Goal: Task Accomplishment & Management: Use online tool/utility

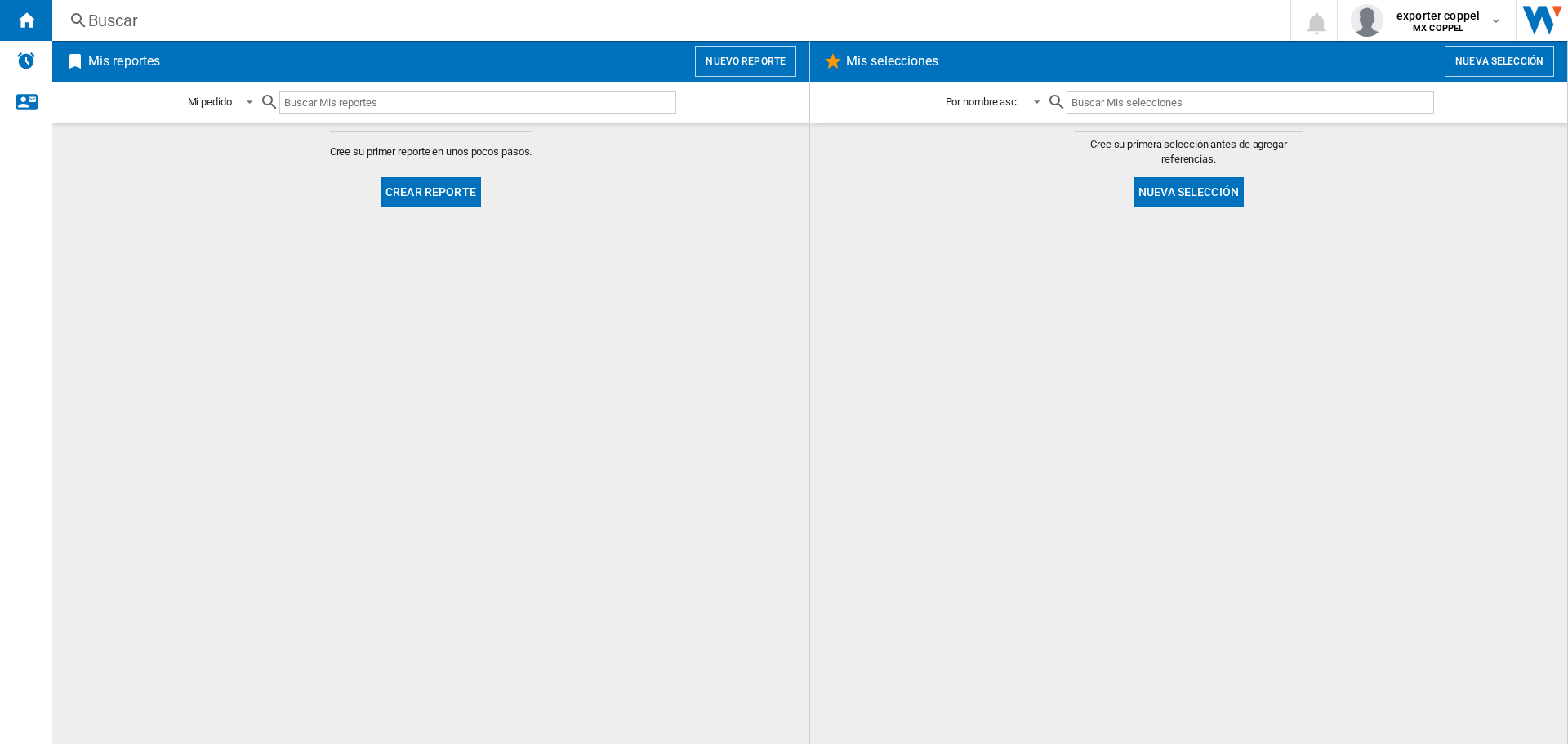
click at [736, 52] on button "Nuevo reporte" at bounding box center [746, 61] width 102 height 31
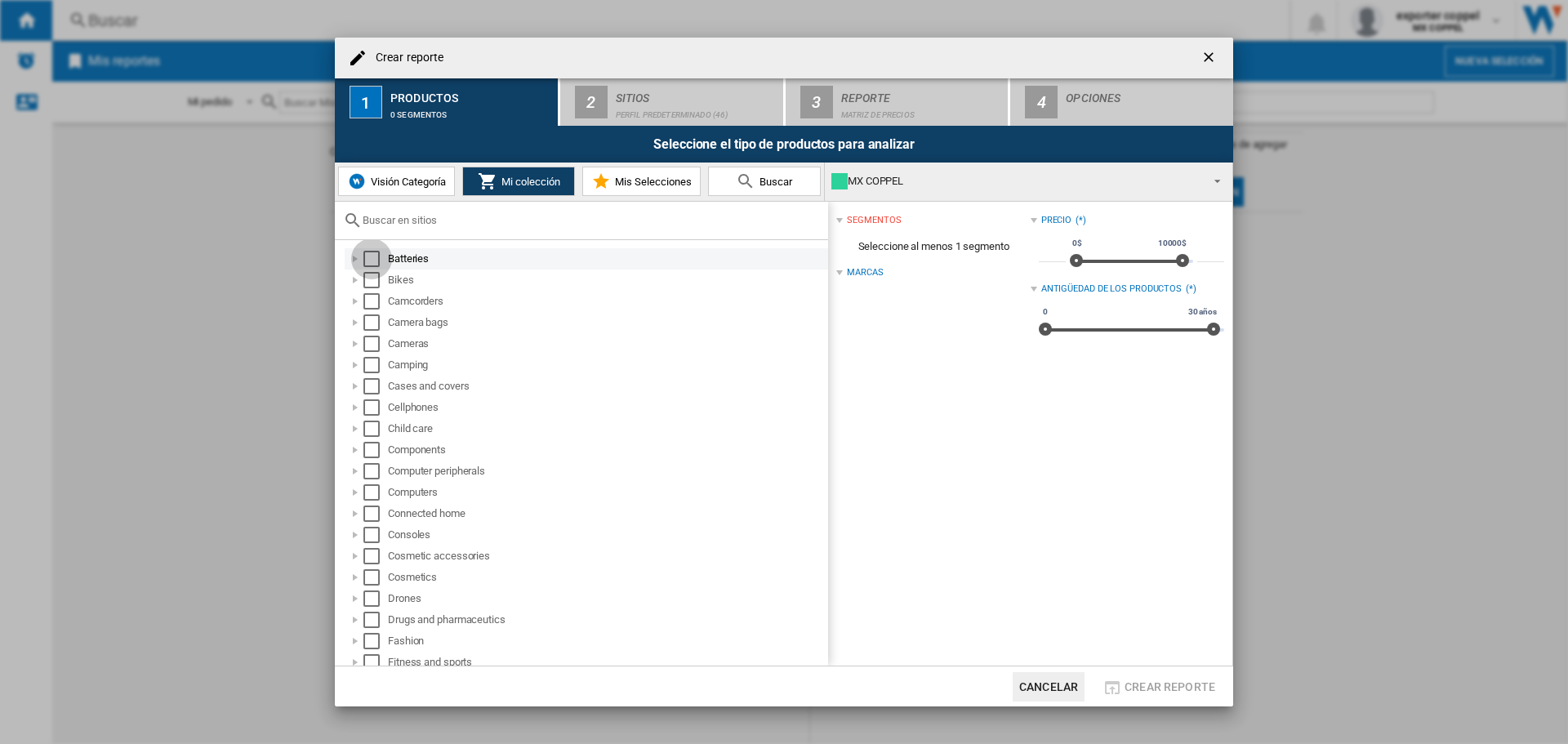
click at [370, 261] on div "Select" at bounding box center [372, 259] width 17 height 17
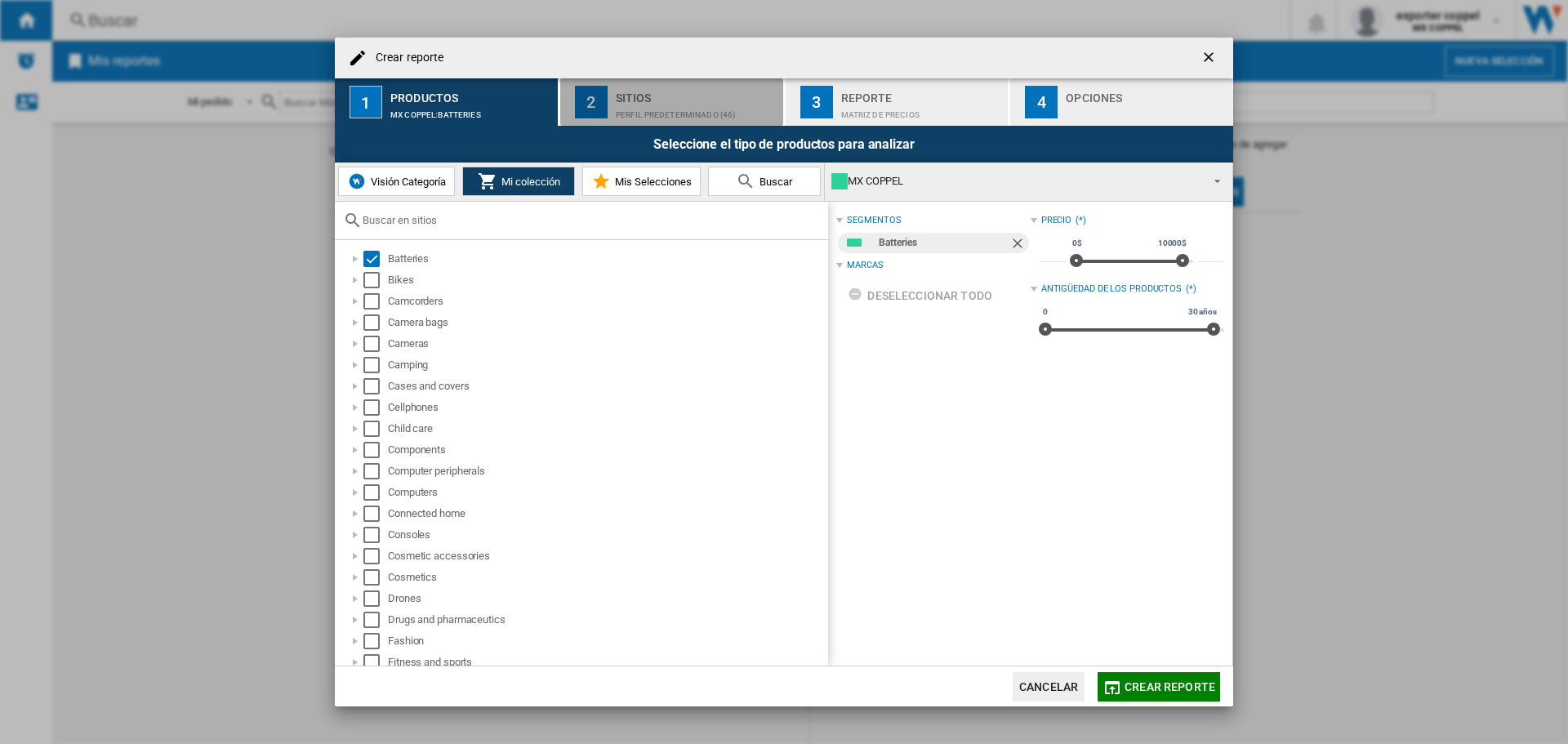
click at [686, 117] on div "Perfil predeterminado (46)" at bounding box center [696, 111] width 161 height 17
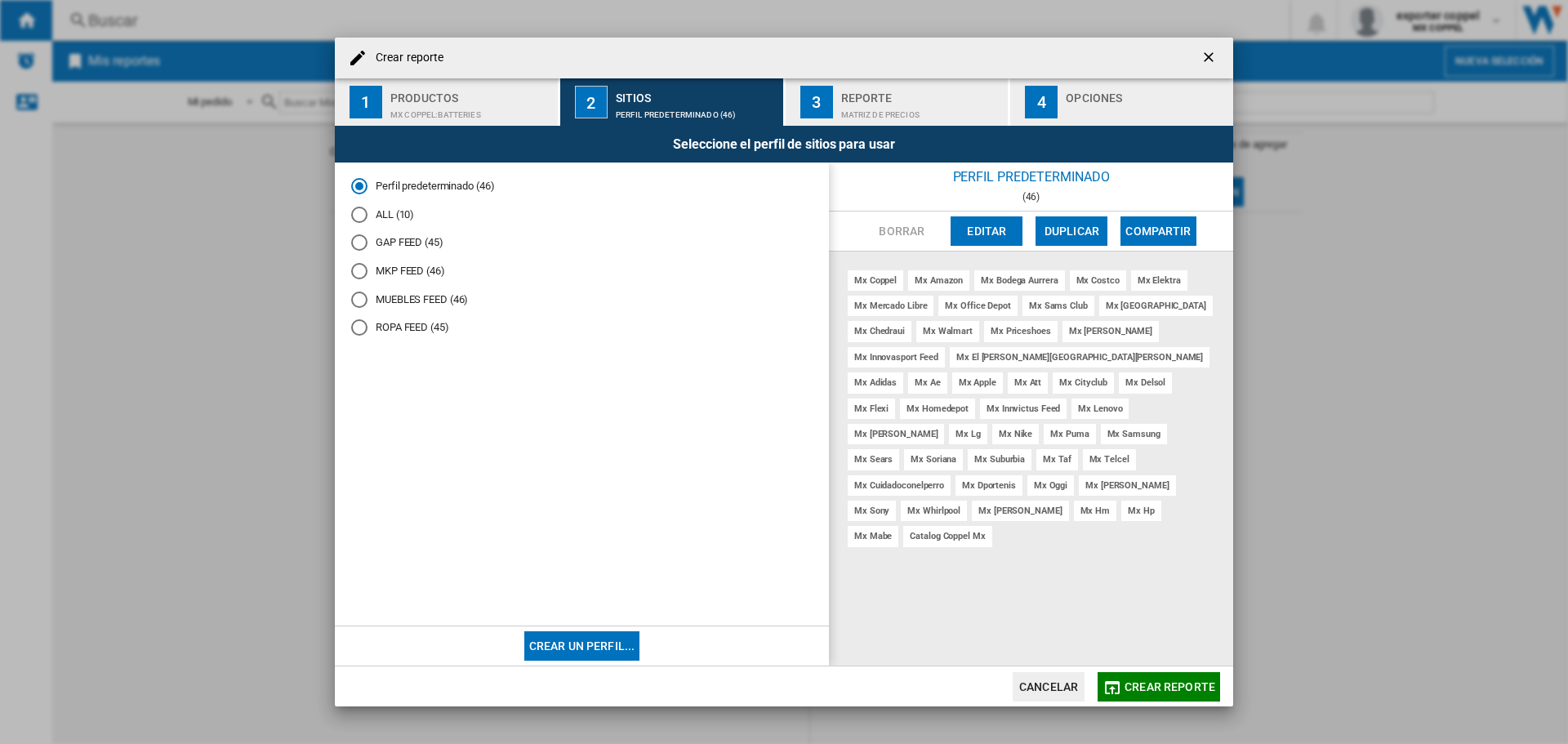
click at [429, 77] on div "Crear reporte" at bounding box center [783, 57] width 898 height 41
click at [429, 97] on div "Productos" at bounding box center [470, 93] width 161 height 17
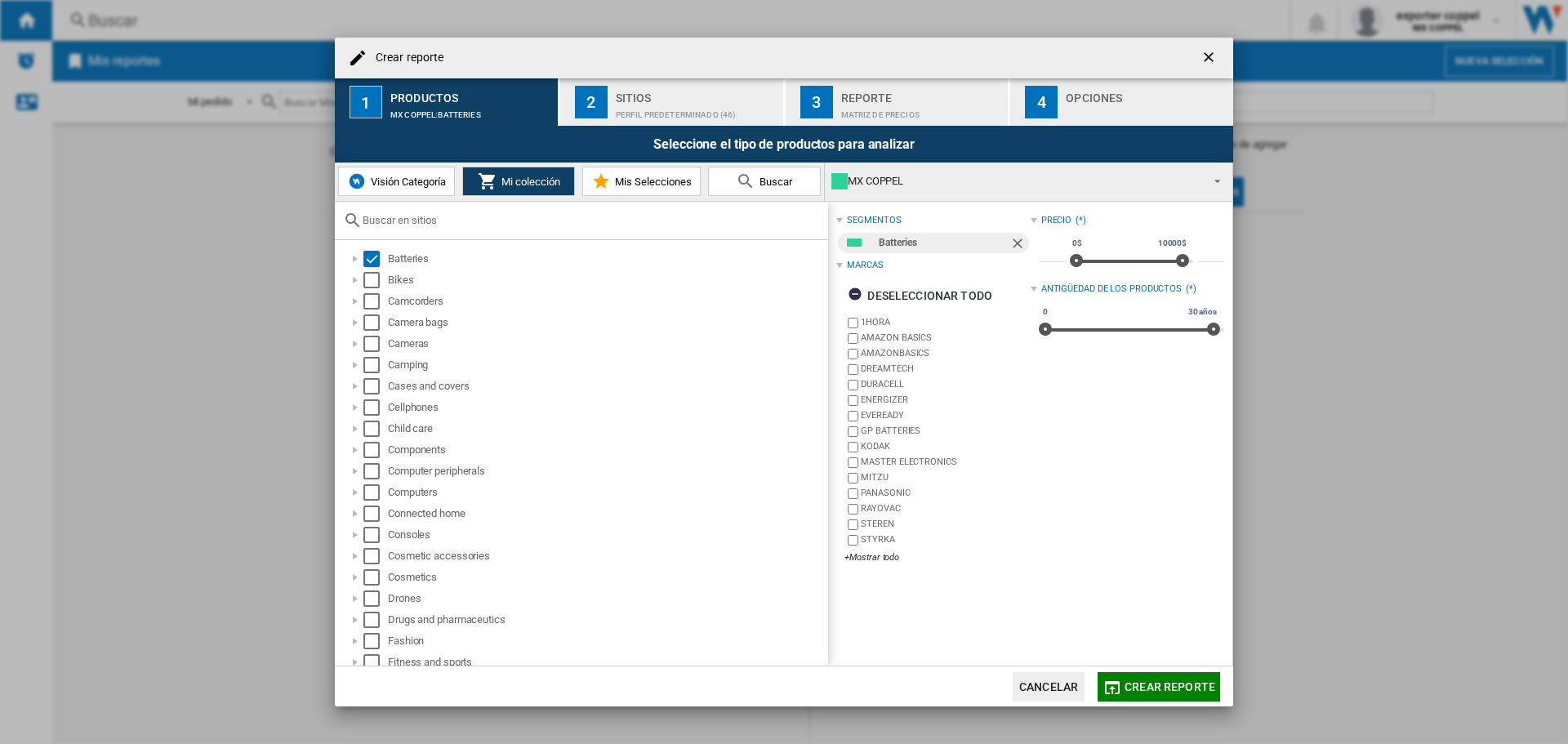
click at [380, 190] on button "Visión Categoría" at bounding box center [396, 181] width 117 height 29
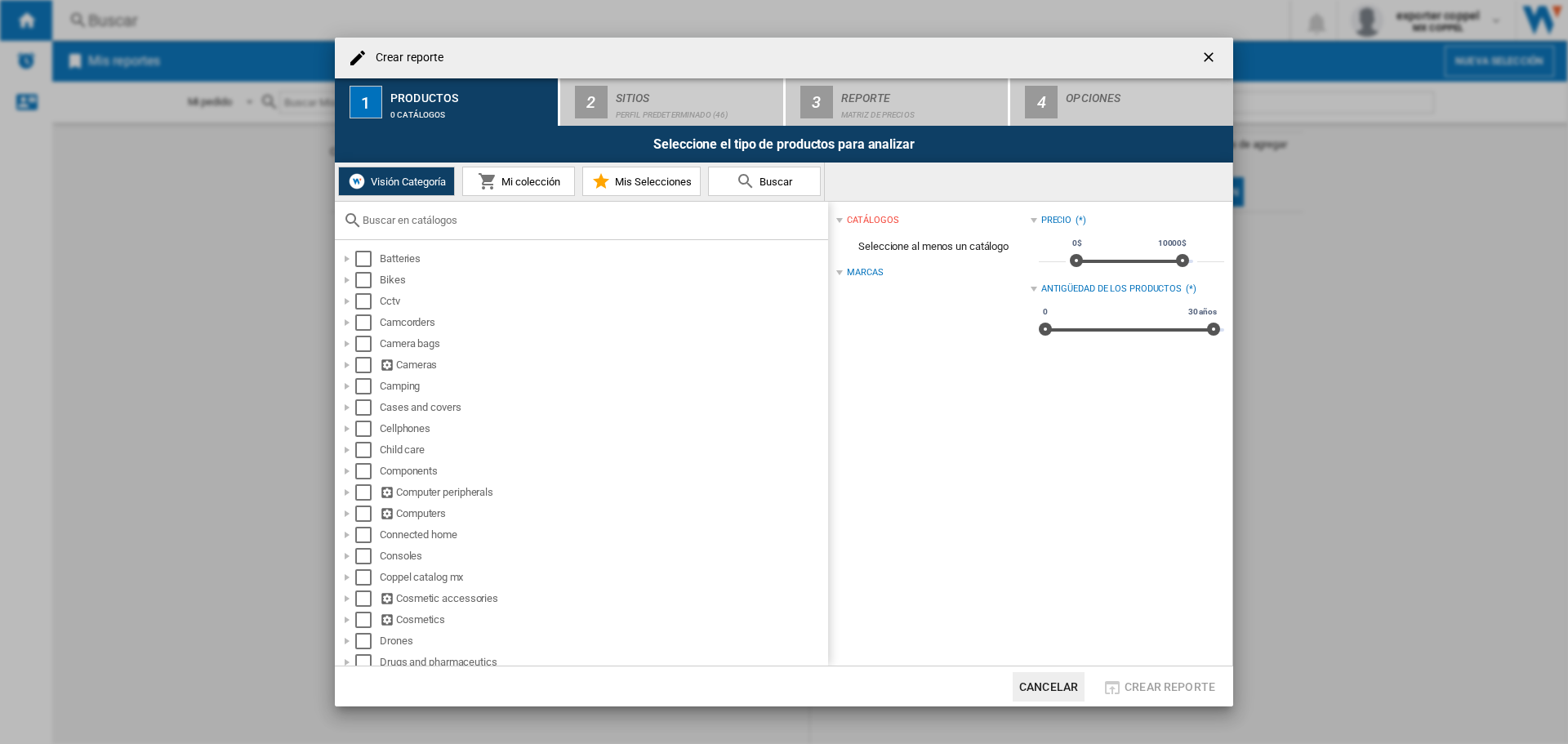
click at [524, 181] on span "Mi colección" at bounding box center [528, 181] width 63 height 12
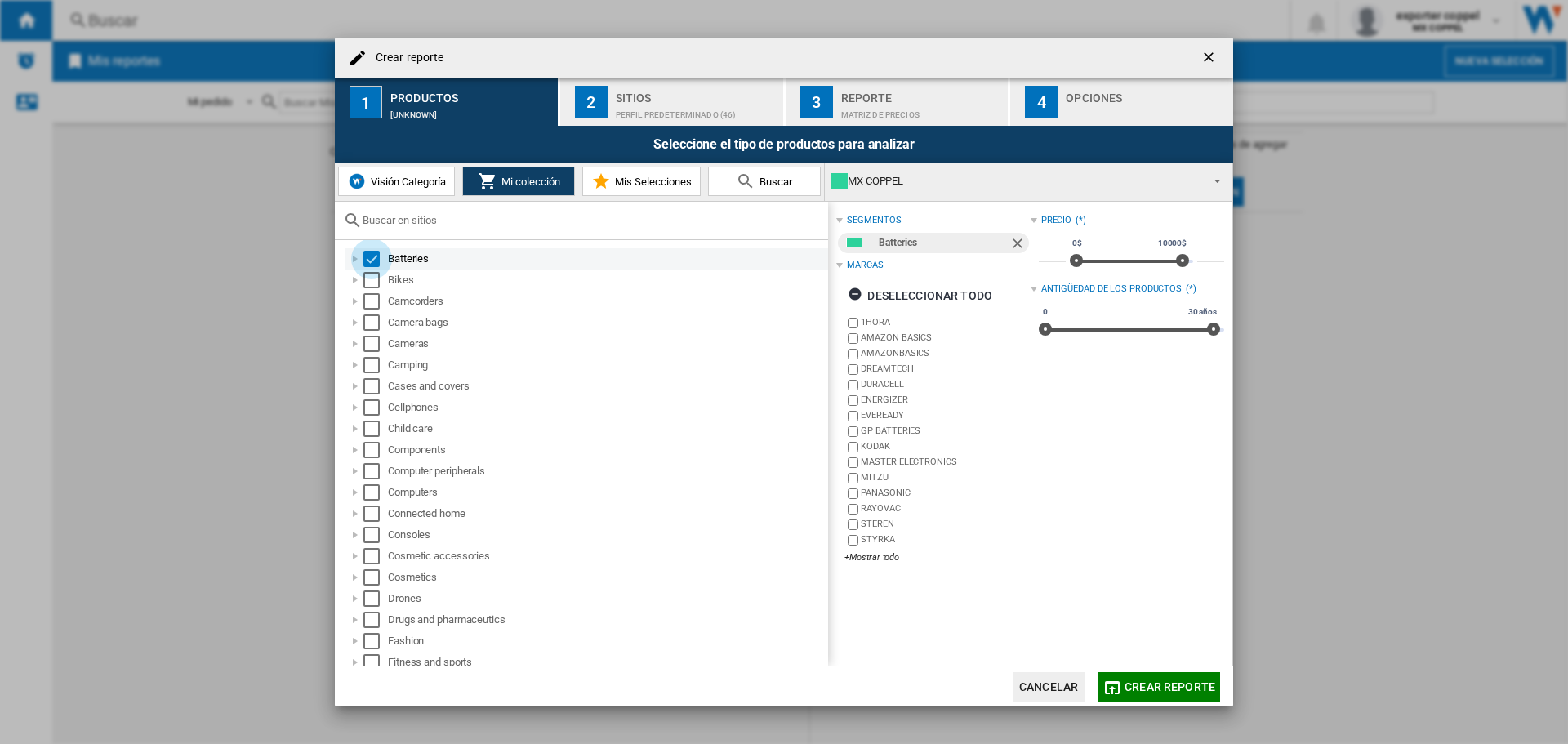
click at [373, 262] on div "Select" at bounding box center [372, 259] width 17 height 17
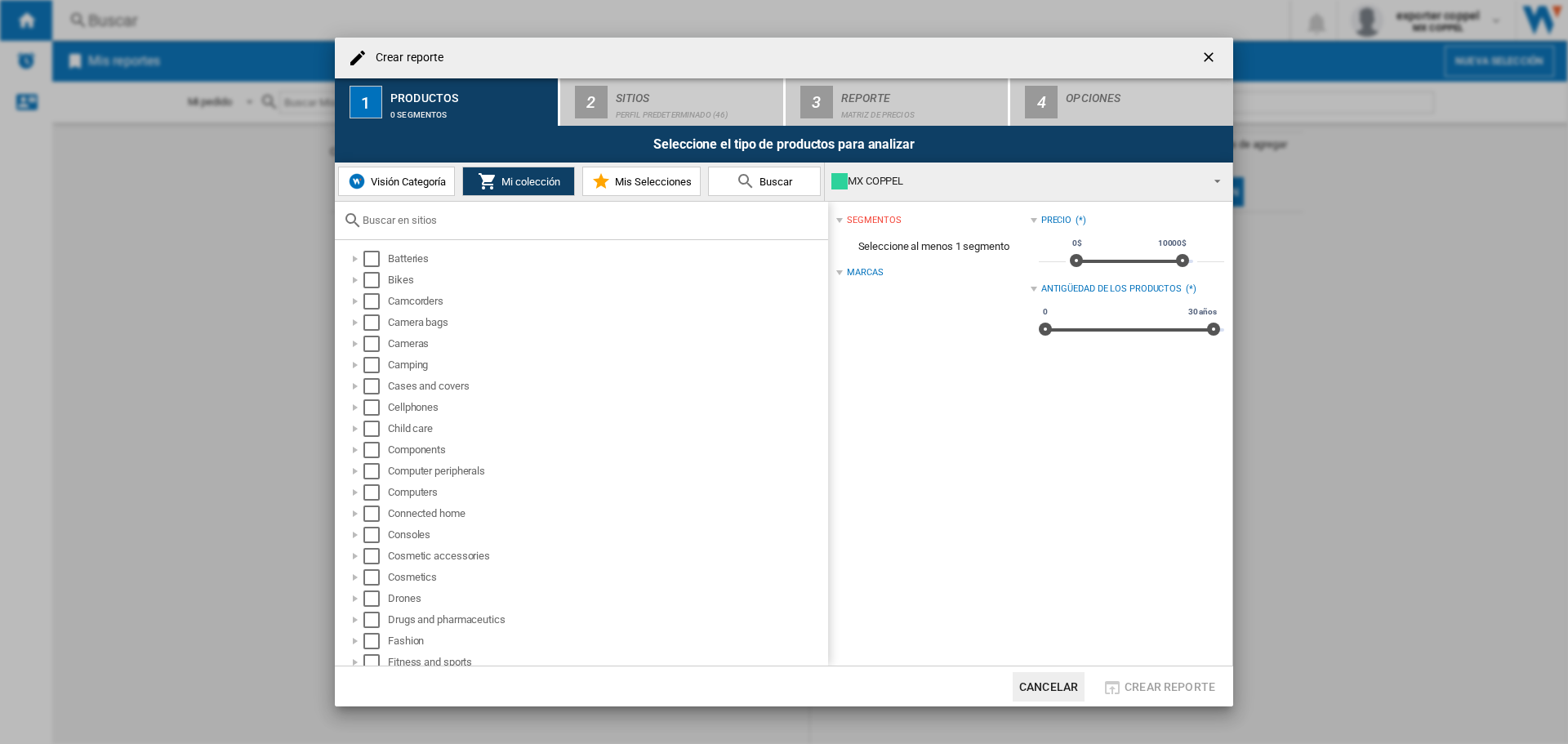
click at [416, 191] on button "Visión Categoría" at bounding box center [396, 181] width 117 height 29
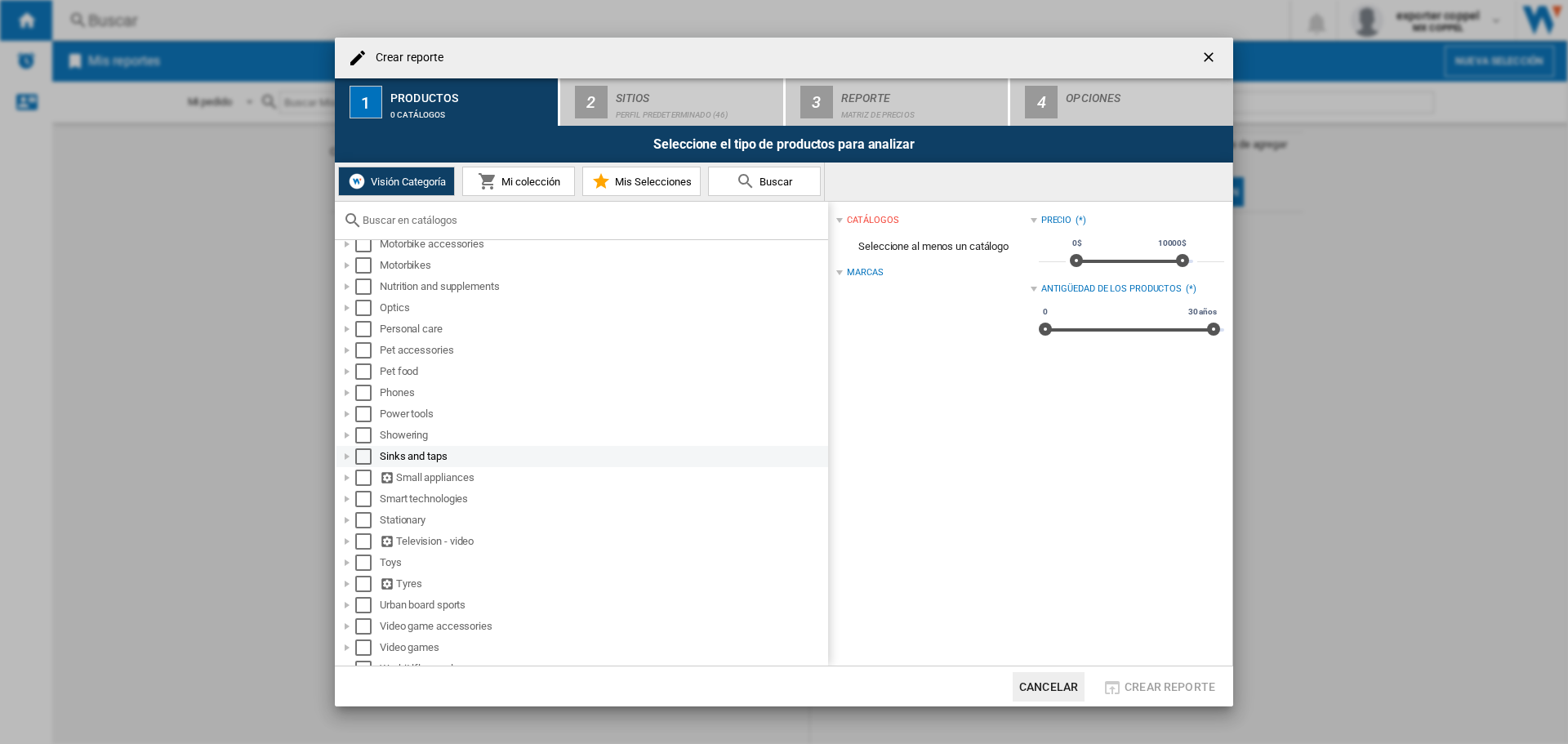
scroll to position [795, 0]
click at [548, 178] on span "Mi colección" at bounding box center [528, 181] width 63 height 12
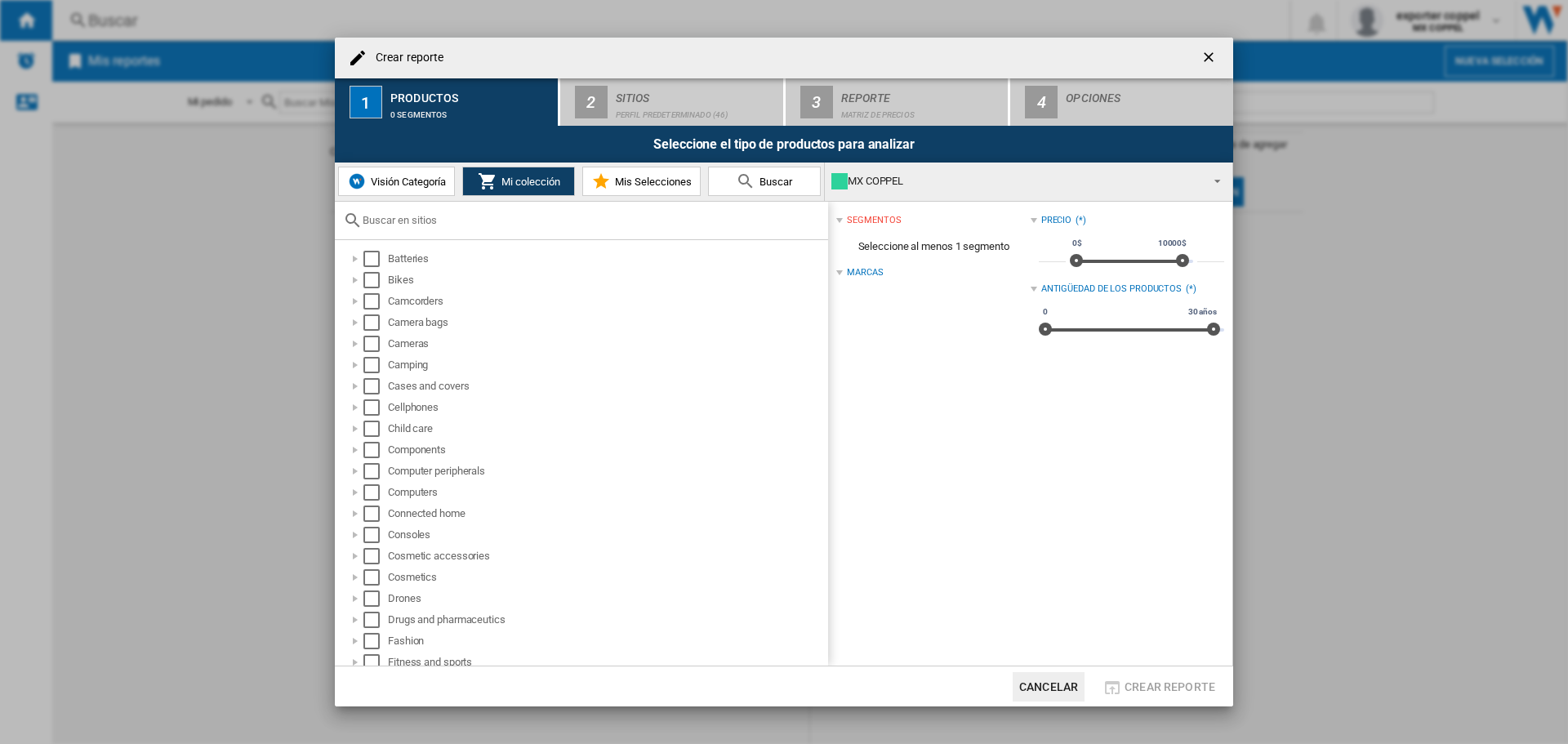
click at [930, 185] on div "MX COPPEL" at bounding box center [1015, 181] width 368 height 22
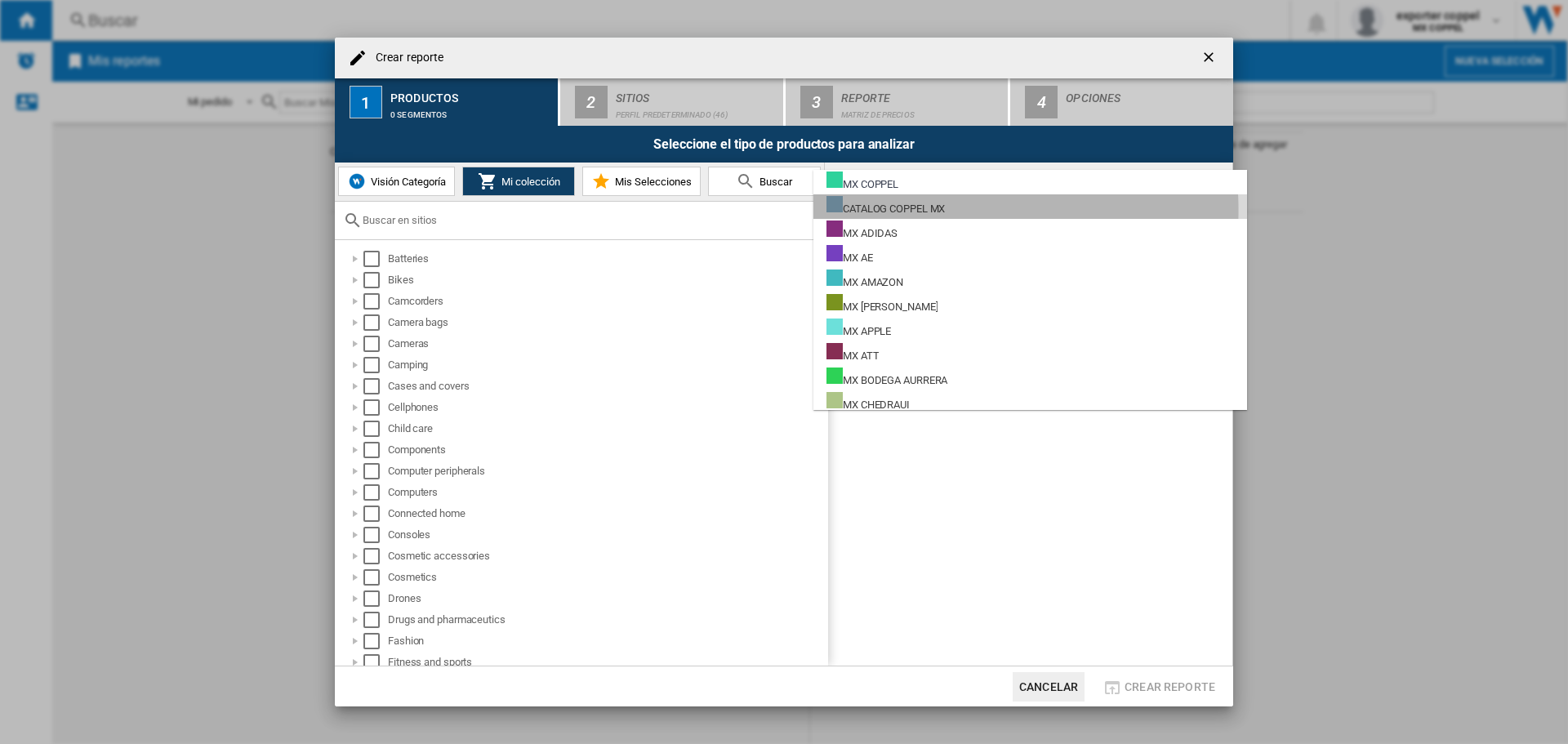
click at [932, 210] on div "CATALOG COPPEL MX" at bounding box center [886, 206] width 118 height 21
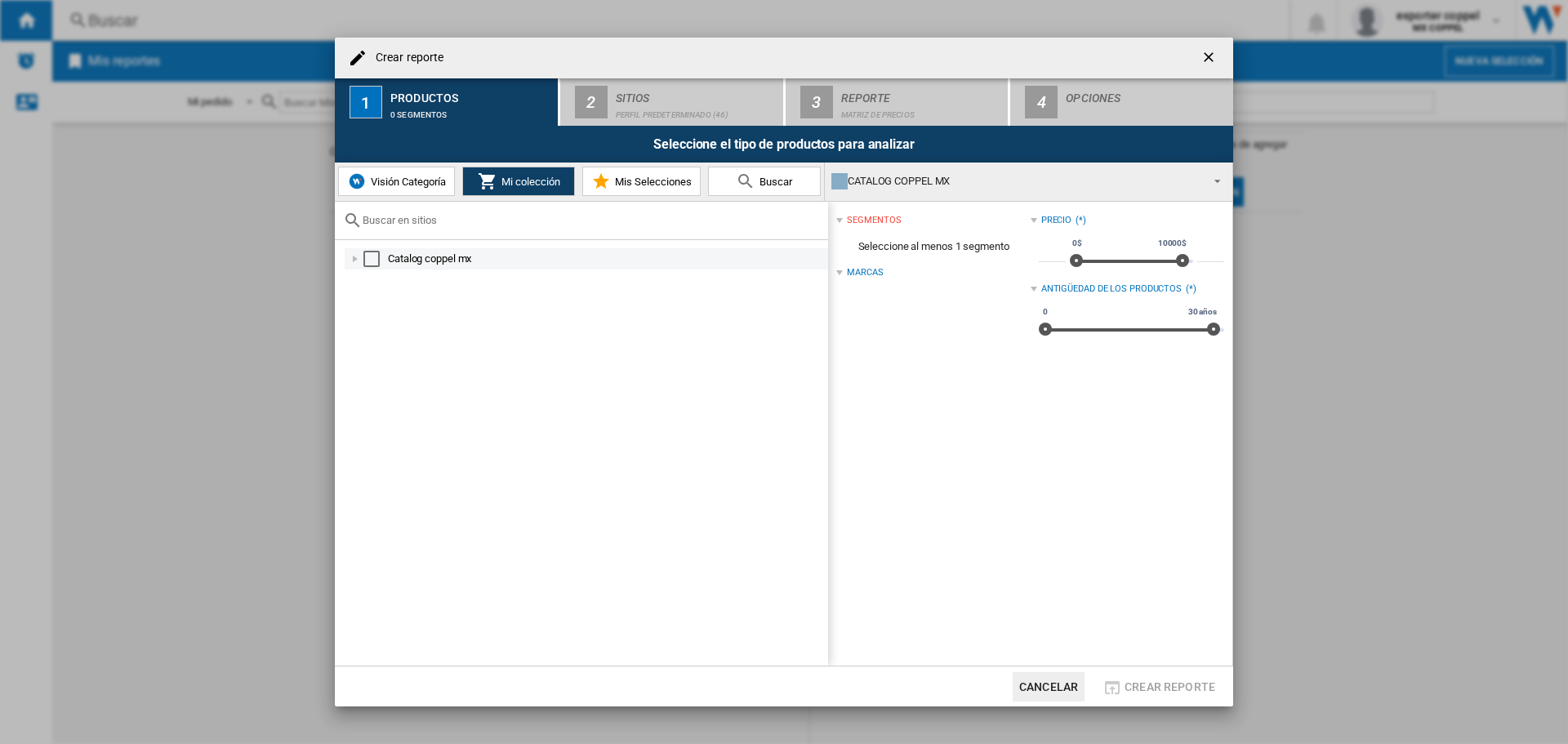
click at [355, 262] on div at bounding box center [355, 259] width 17 height 17
click at [376, 278] on div at bounding box center [374, 280] width 17 height 17
click at [390, 300] on div at bounding box center [391, 301] width 17 height 17
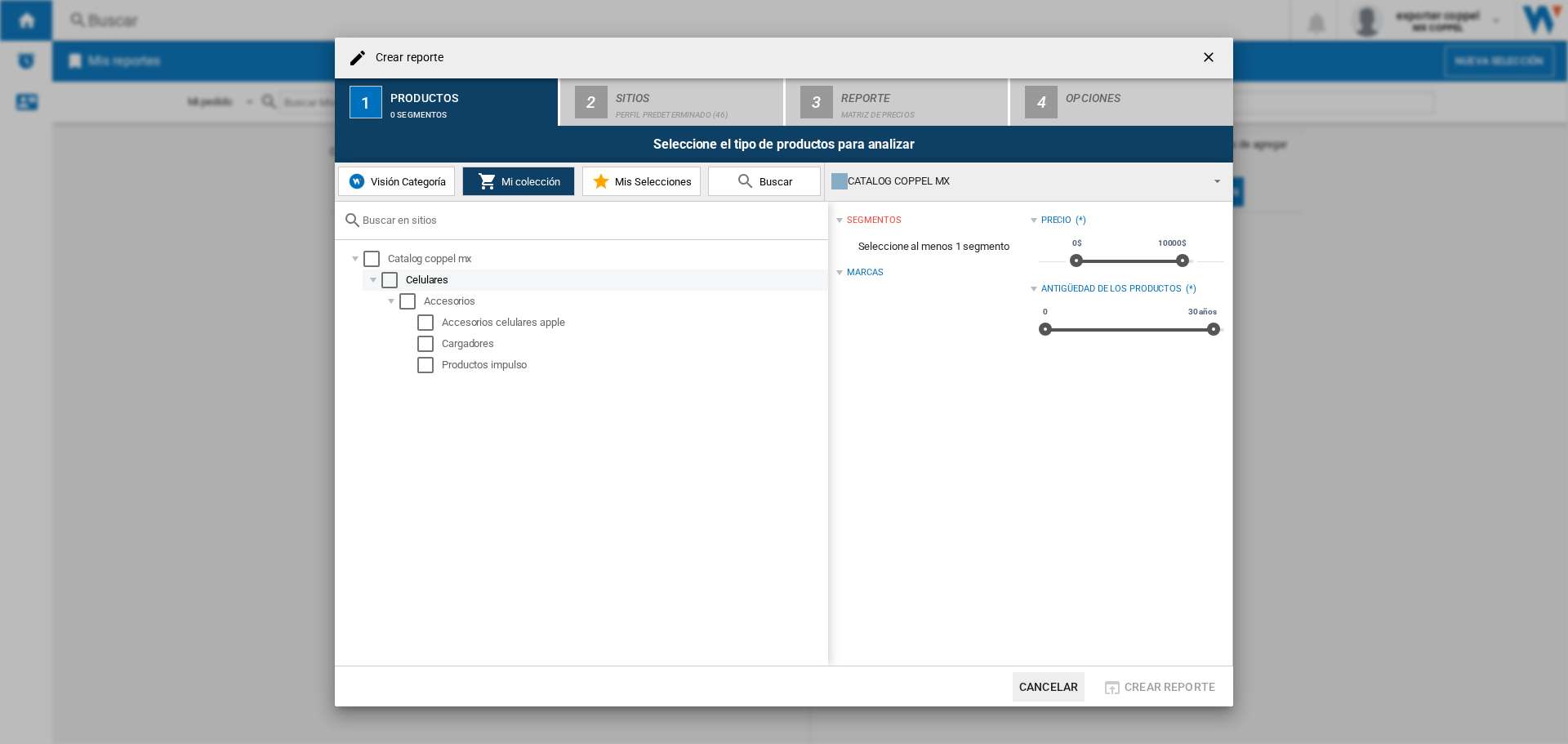
click at [391, 284] on div "Select" at bounding box center [390, 280] width 17 height 17
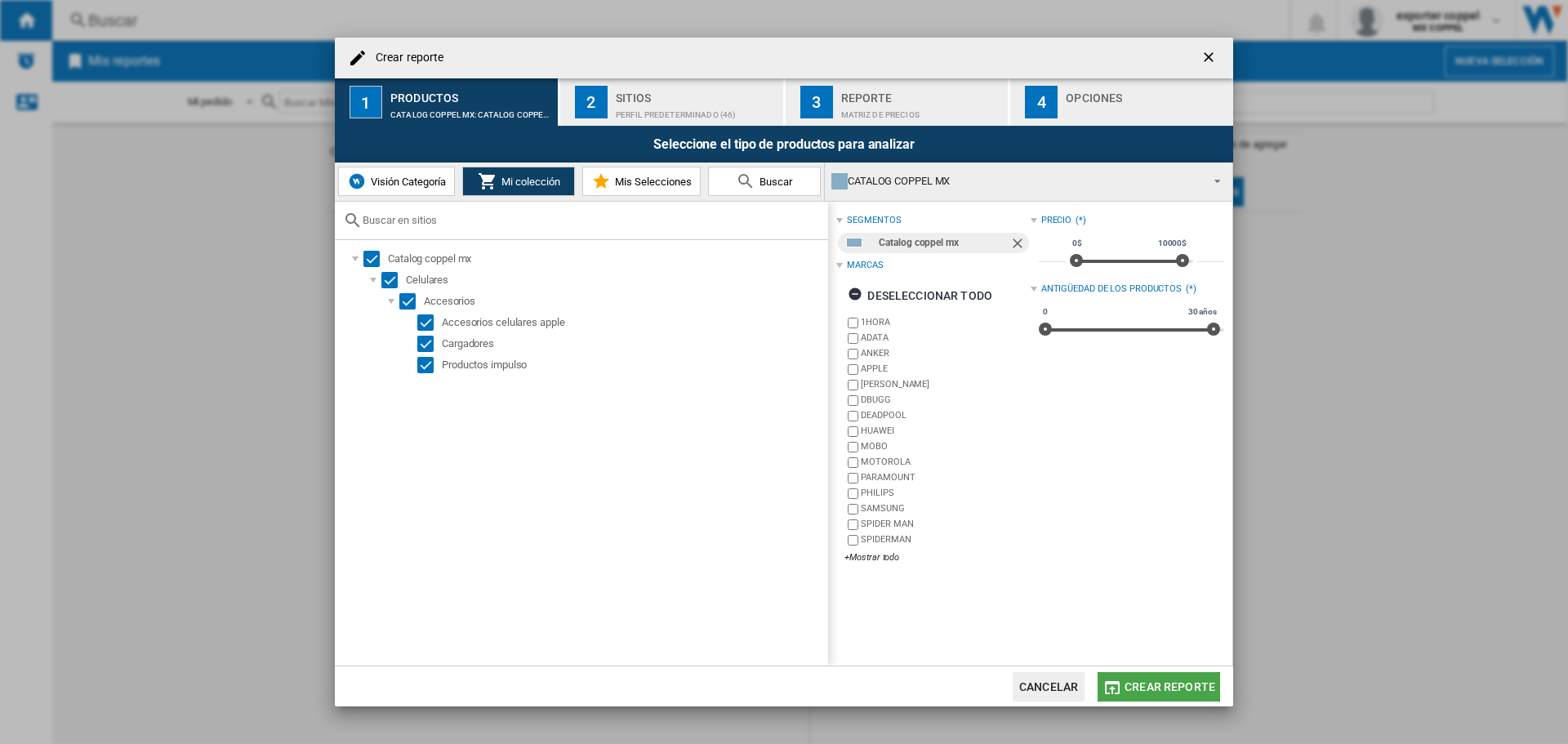
click at [1146, 685] on span "Crear reporte" at bounding box center [1169, 687] width 91 height 13
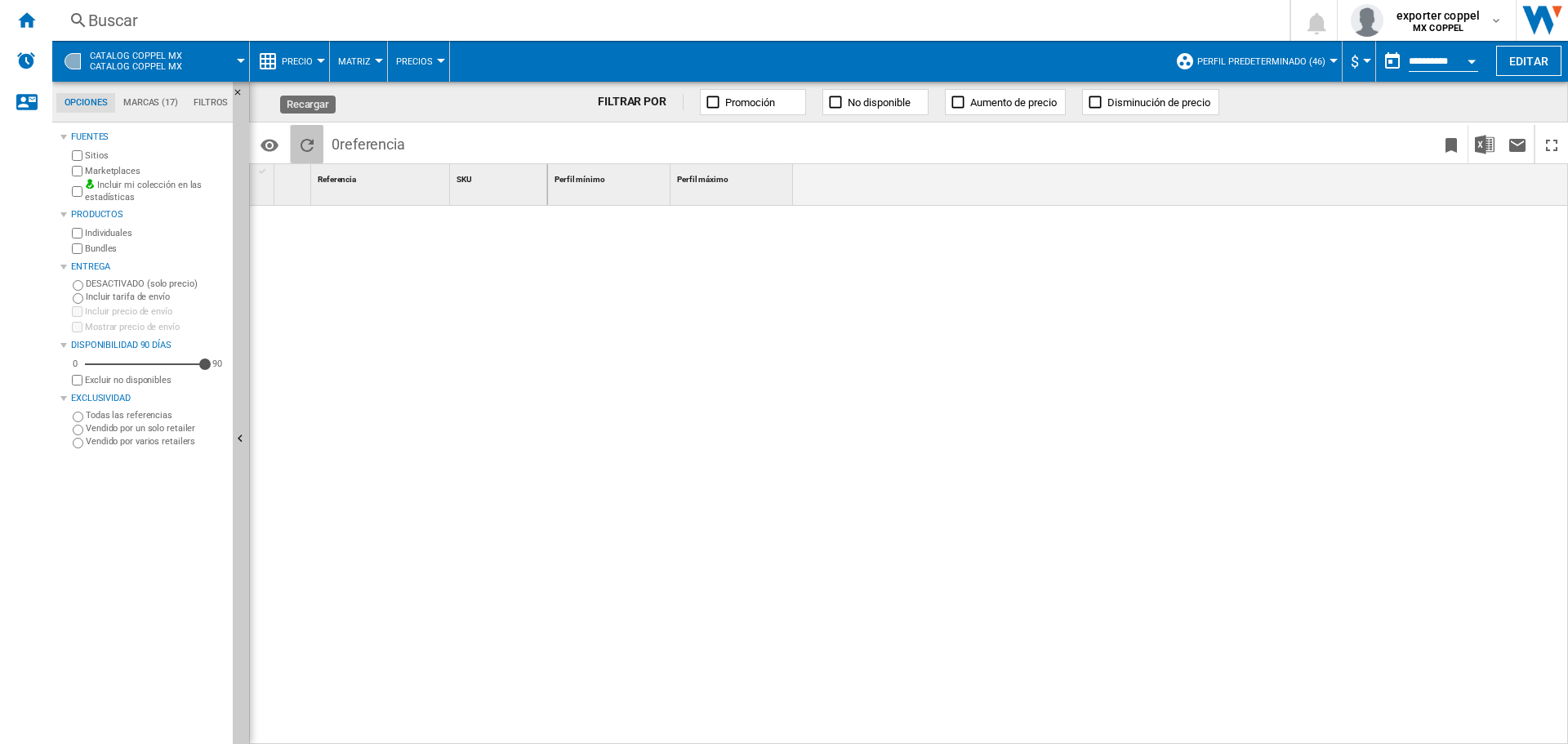
click at [304, 143] on ng-md-icon "Recargar" at bounding box center [307, 146] width 20 height 20
click at [37, 22] on div "Inicio" at bounding box center [26, 20] width 52 height 41
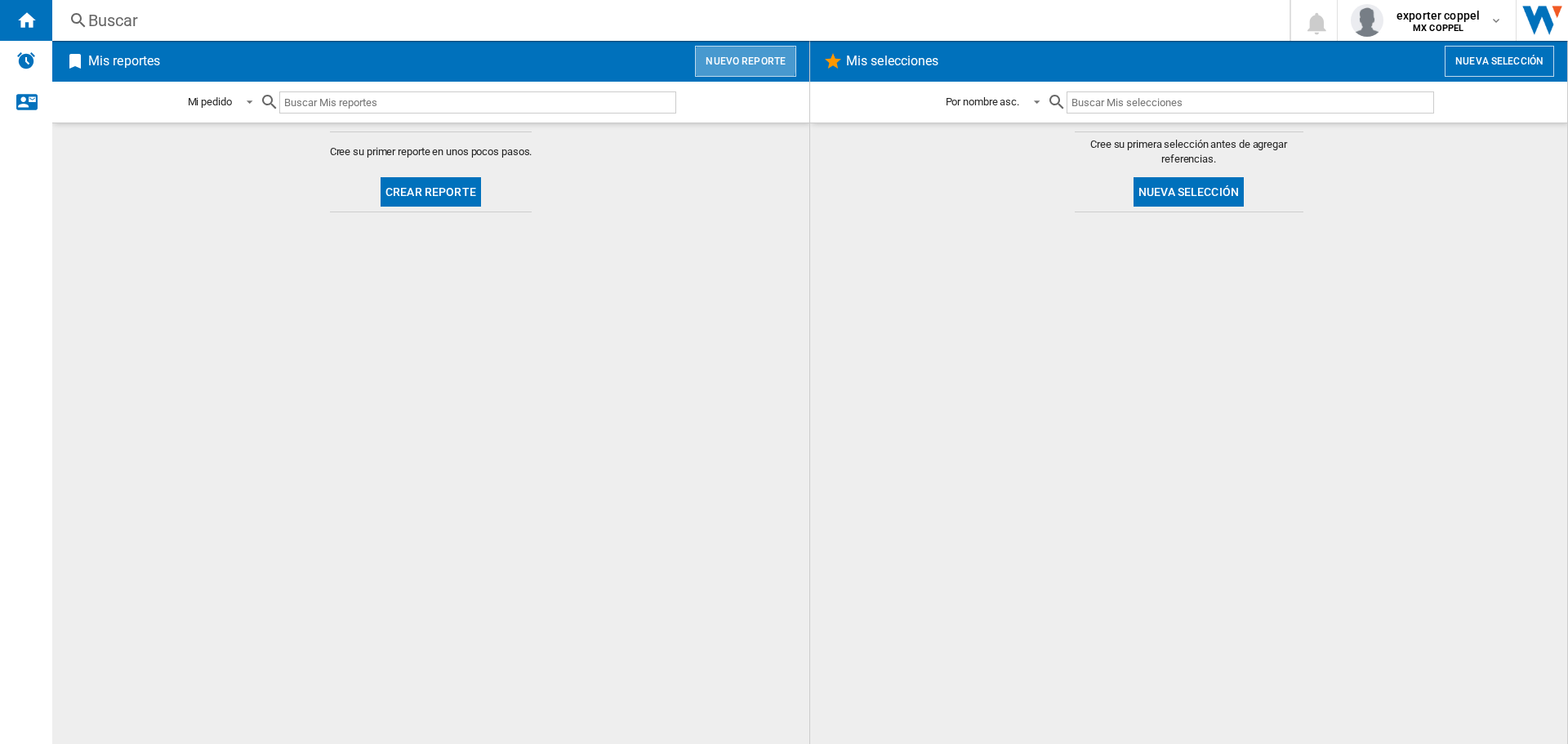
click at [742, 59] on button "Nuevo reporte" at bounding box center [746, 61] width 102 height 31
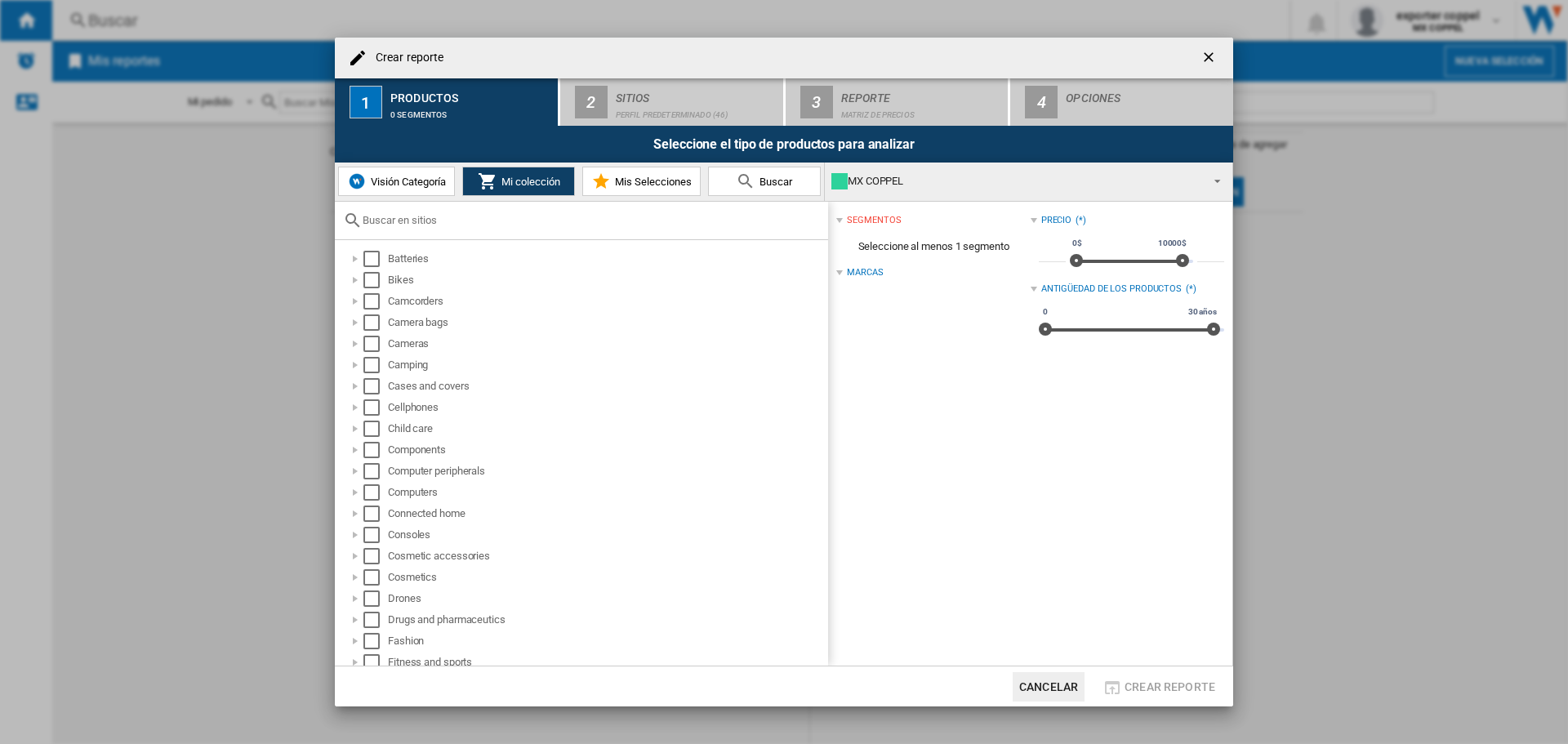
click at [396, 176] on span "Visión Categoría" at bounding box center [406, 181] width 79 height 12
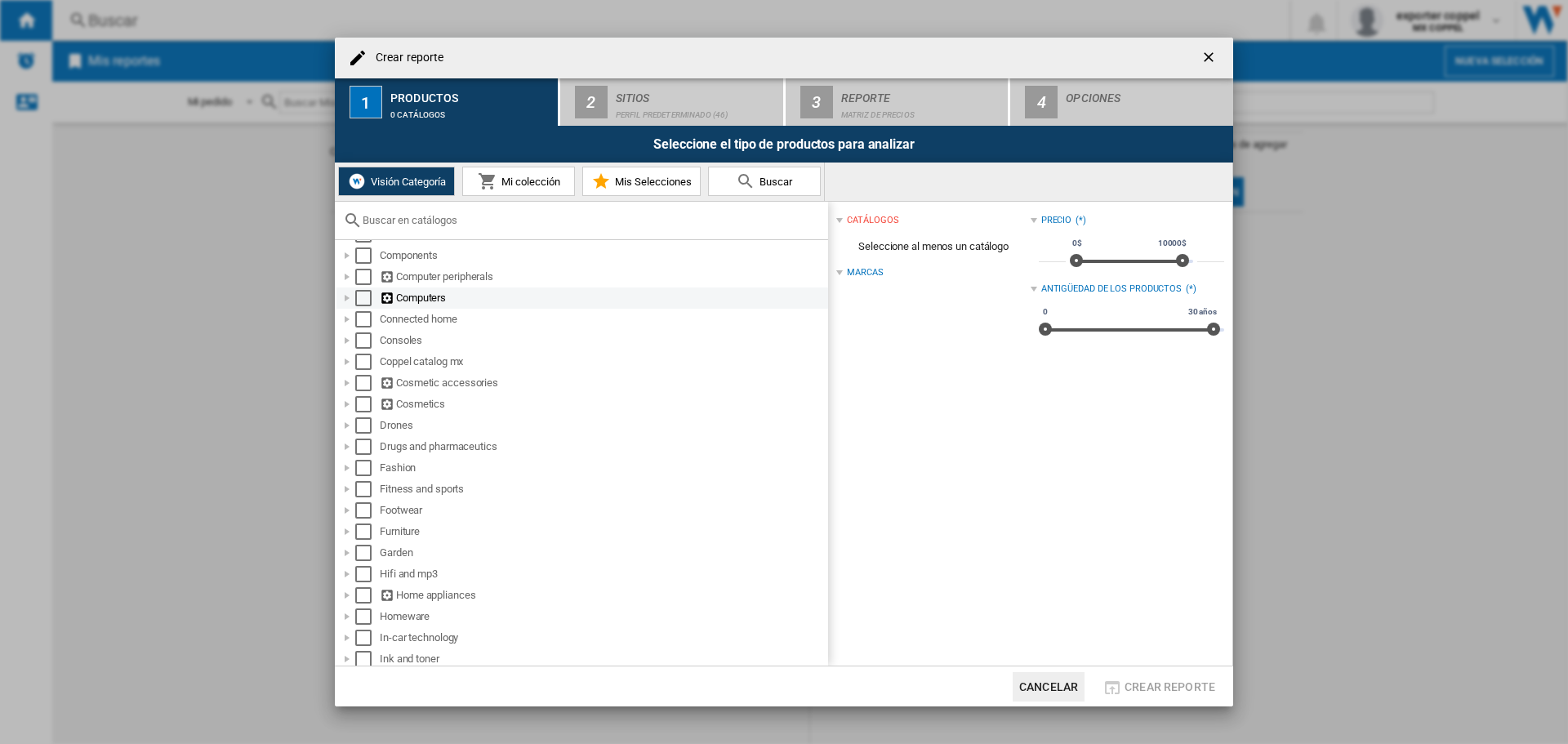
scroll to position [245, 0]
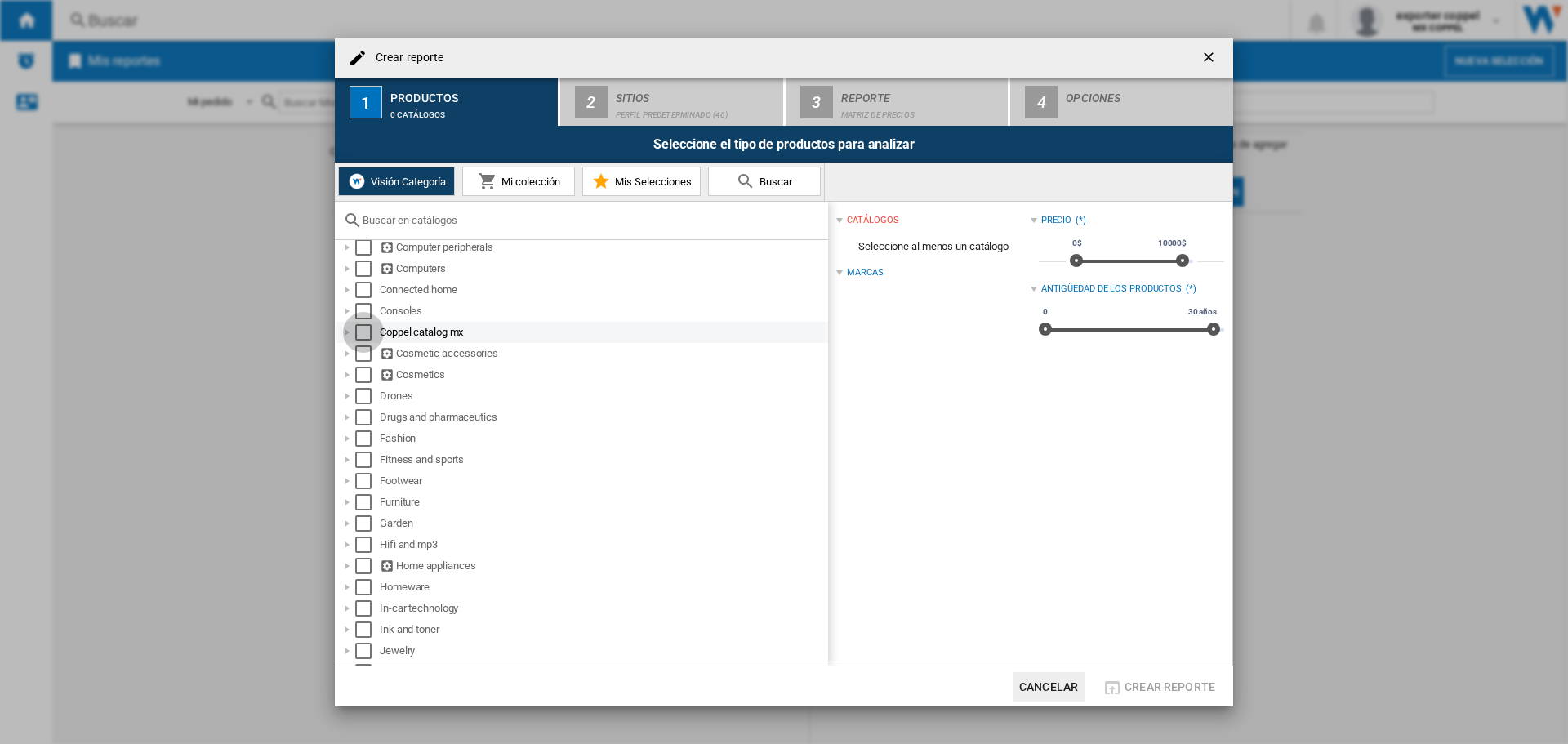
click at [358, 335] on div "Select" at bounding box center [364, 332] width 17 height 17
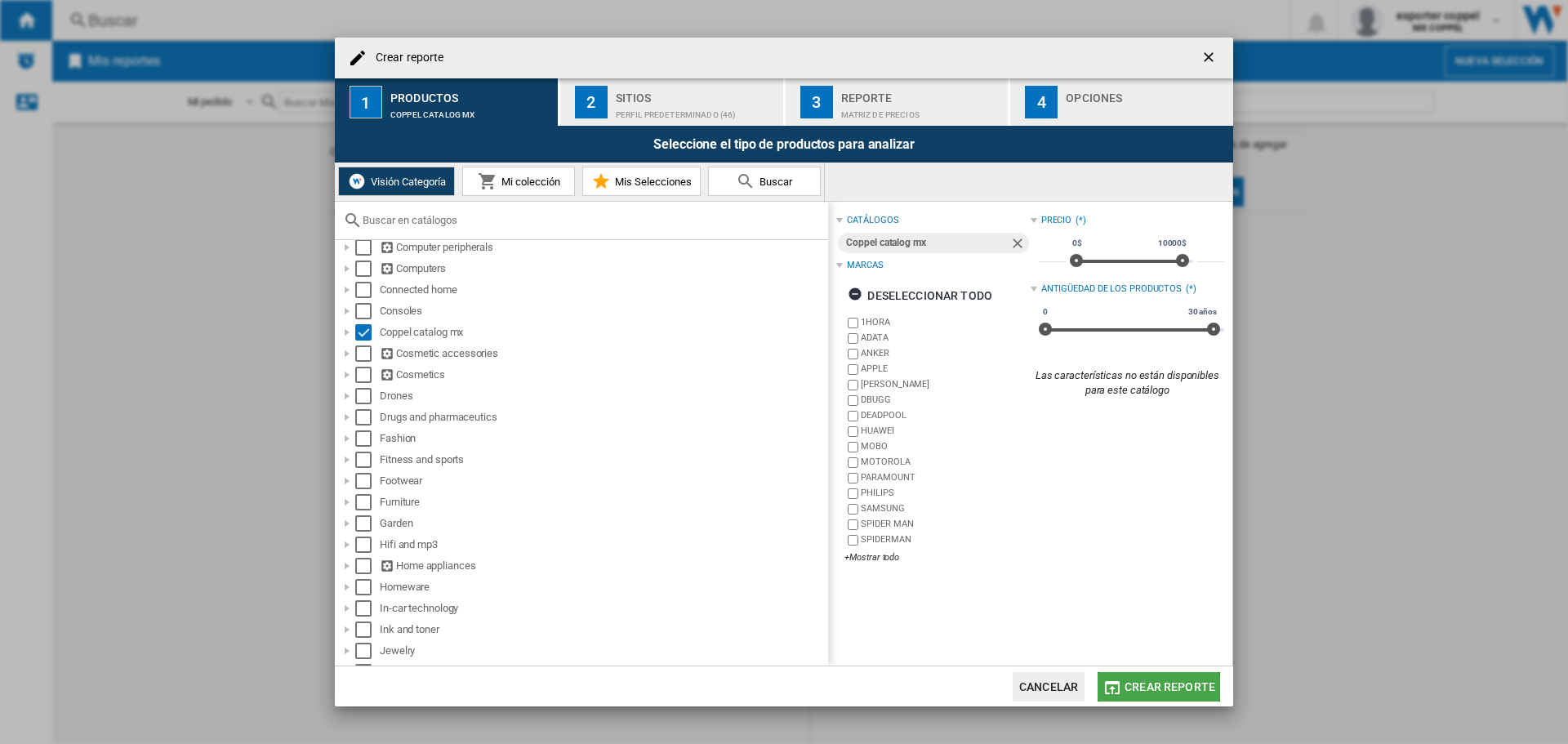
click at [1139, 688] on span "Crear reporte" at bounding box center [1169, 687] width 91 height 13
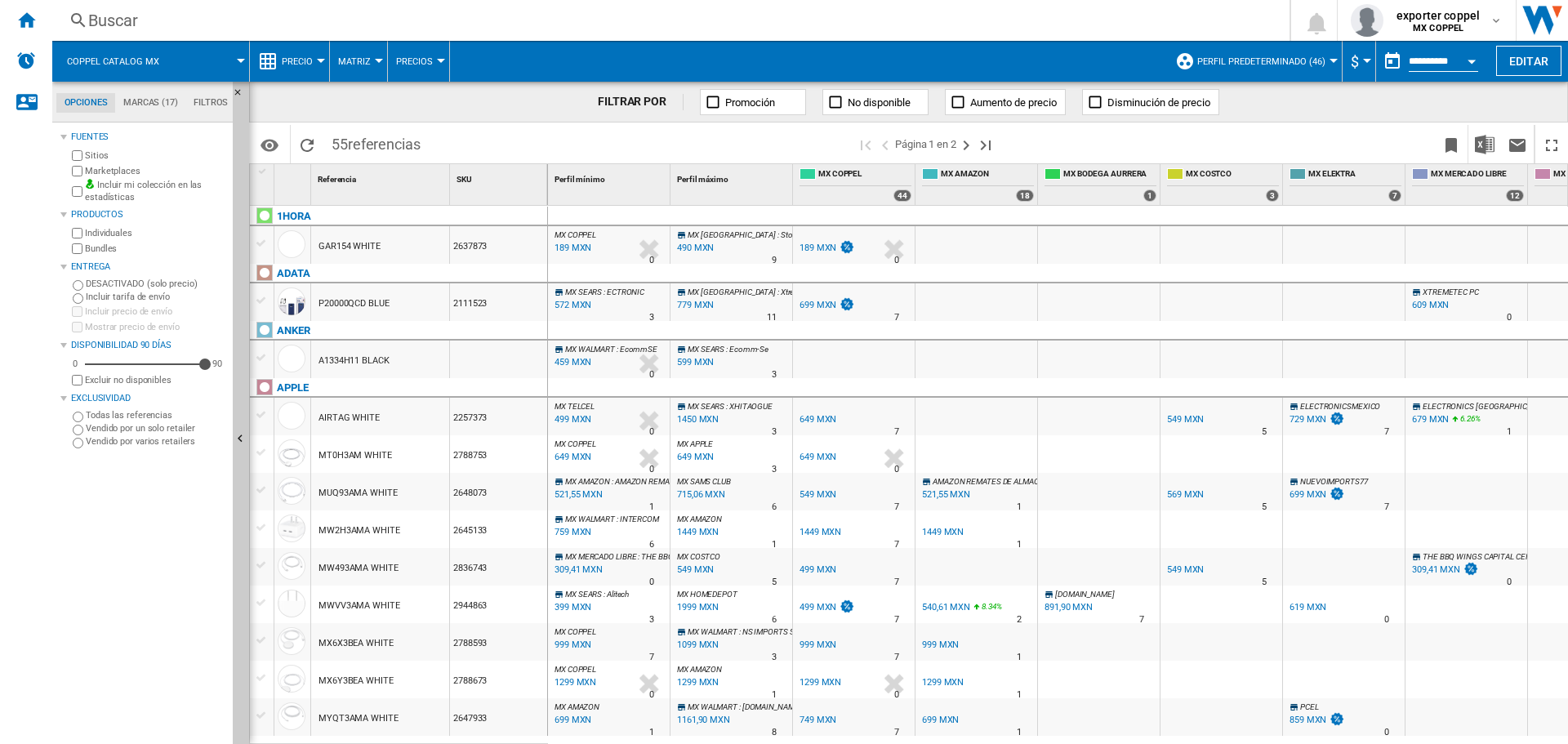
click at [287, 50] on button "Precio" at bounding box center [300, 61] width 39 height 41
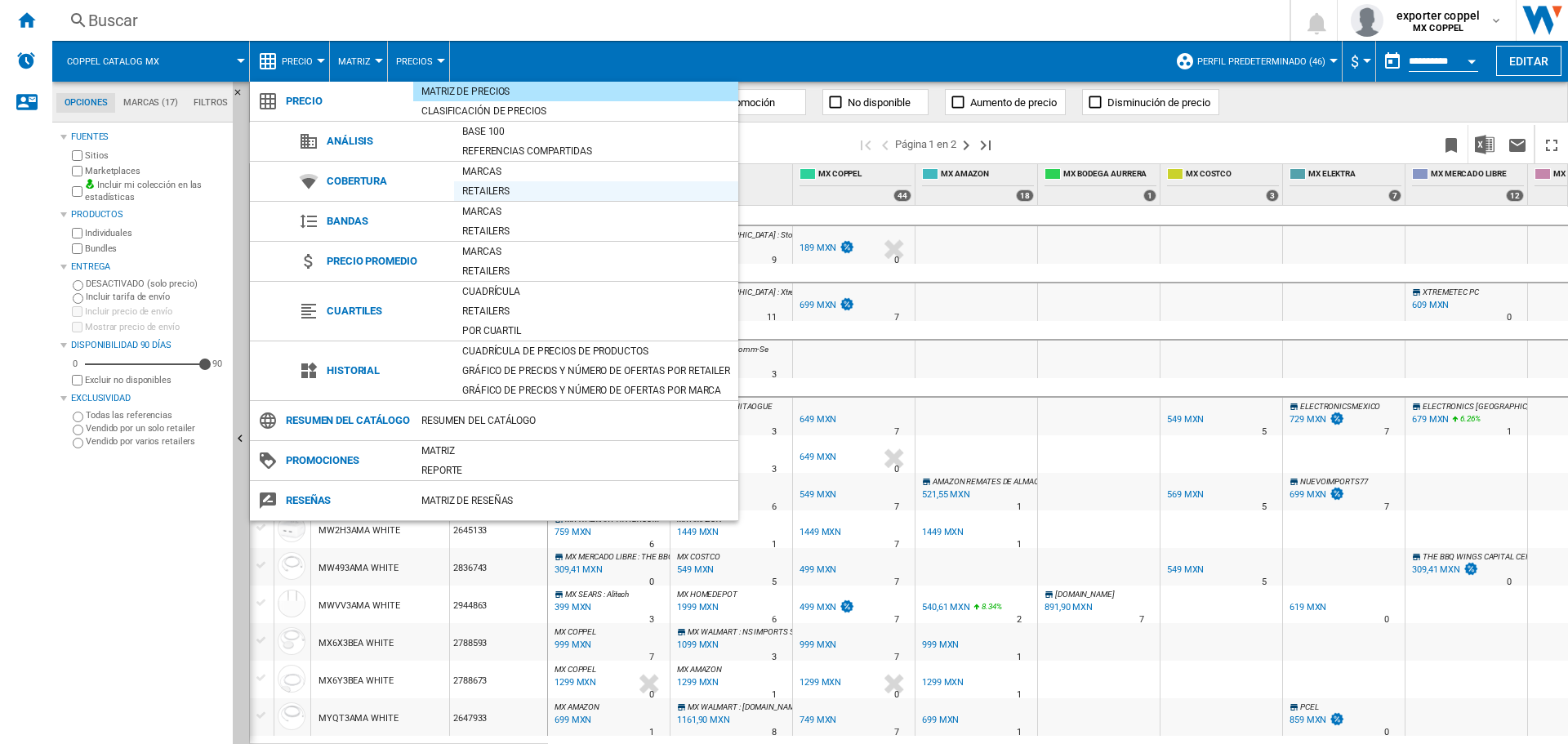
click at [510, 187] on div "Retailers" at bounding box center [595, 191] width 284 height 17
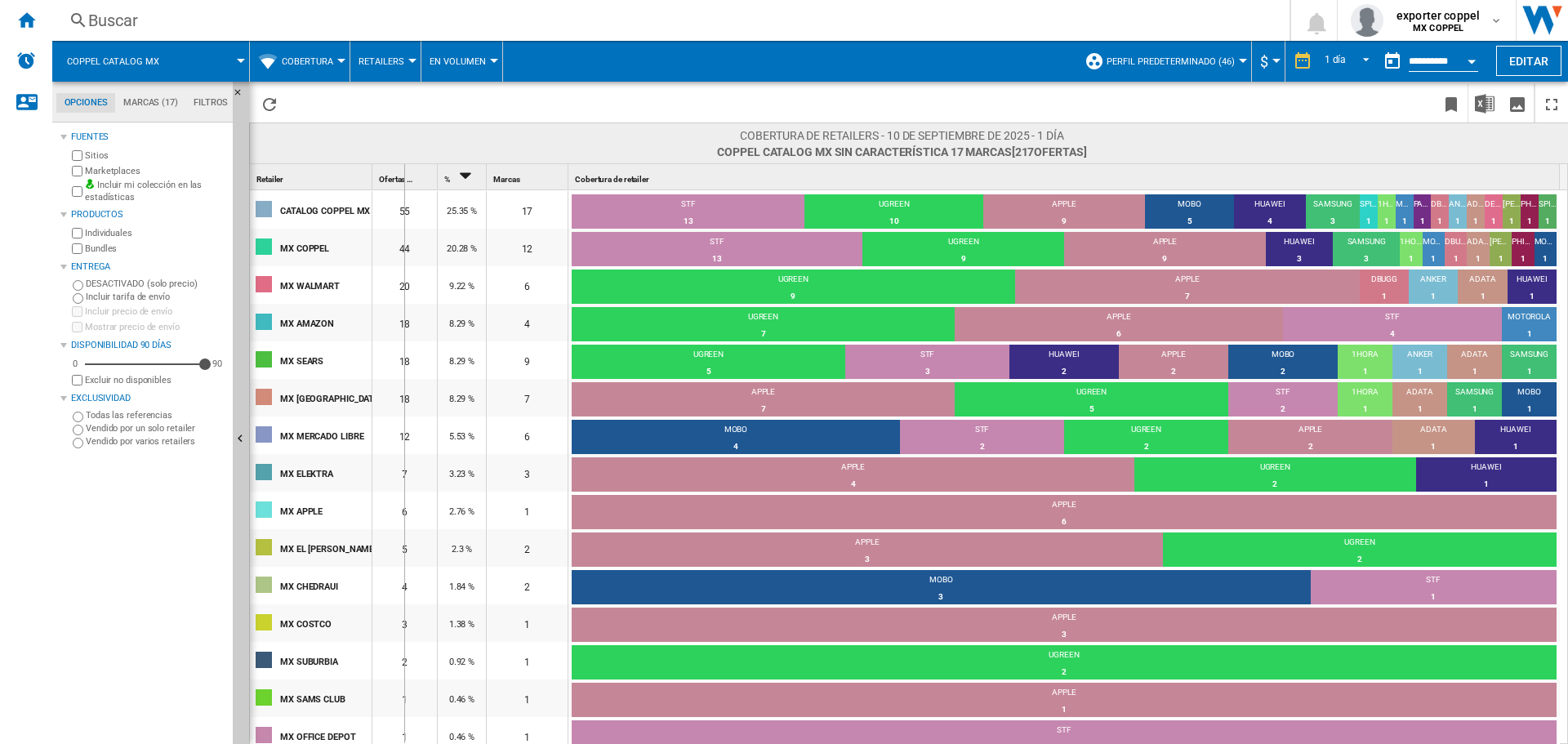
drag, startPoint x: 373, startPoint y: 181, endPoint x: 404, endPoint y: 181, distance: 31.0
click at [404, 181] on div "Ofertas 1" at bounding box center [404, 176] width 65 height 25
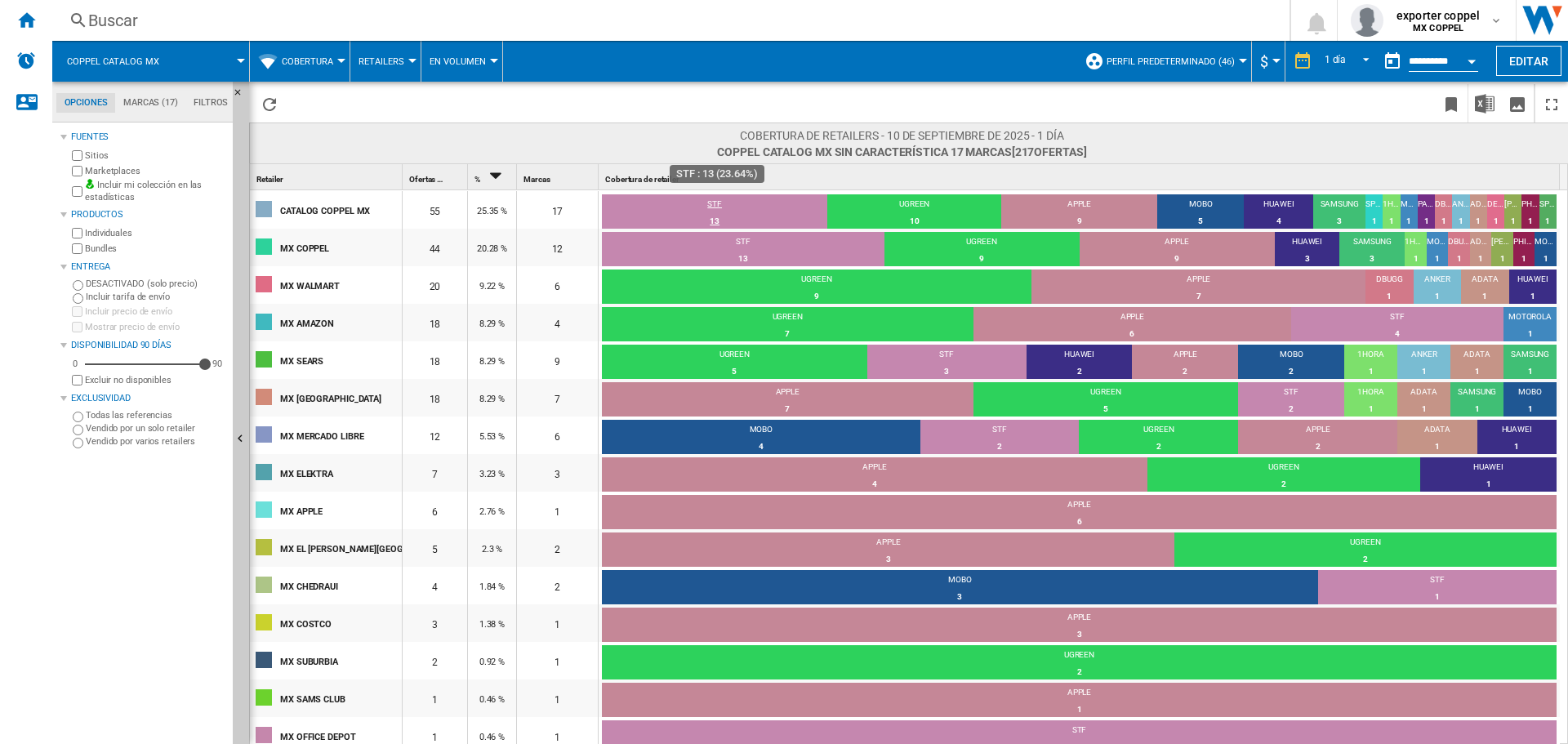
click at [719, 213] on div "13" at bounding box center [714, 221] width 226 height 17
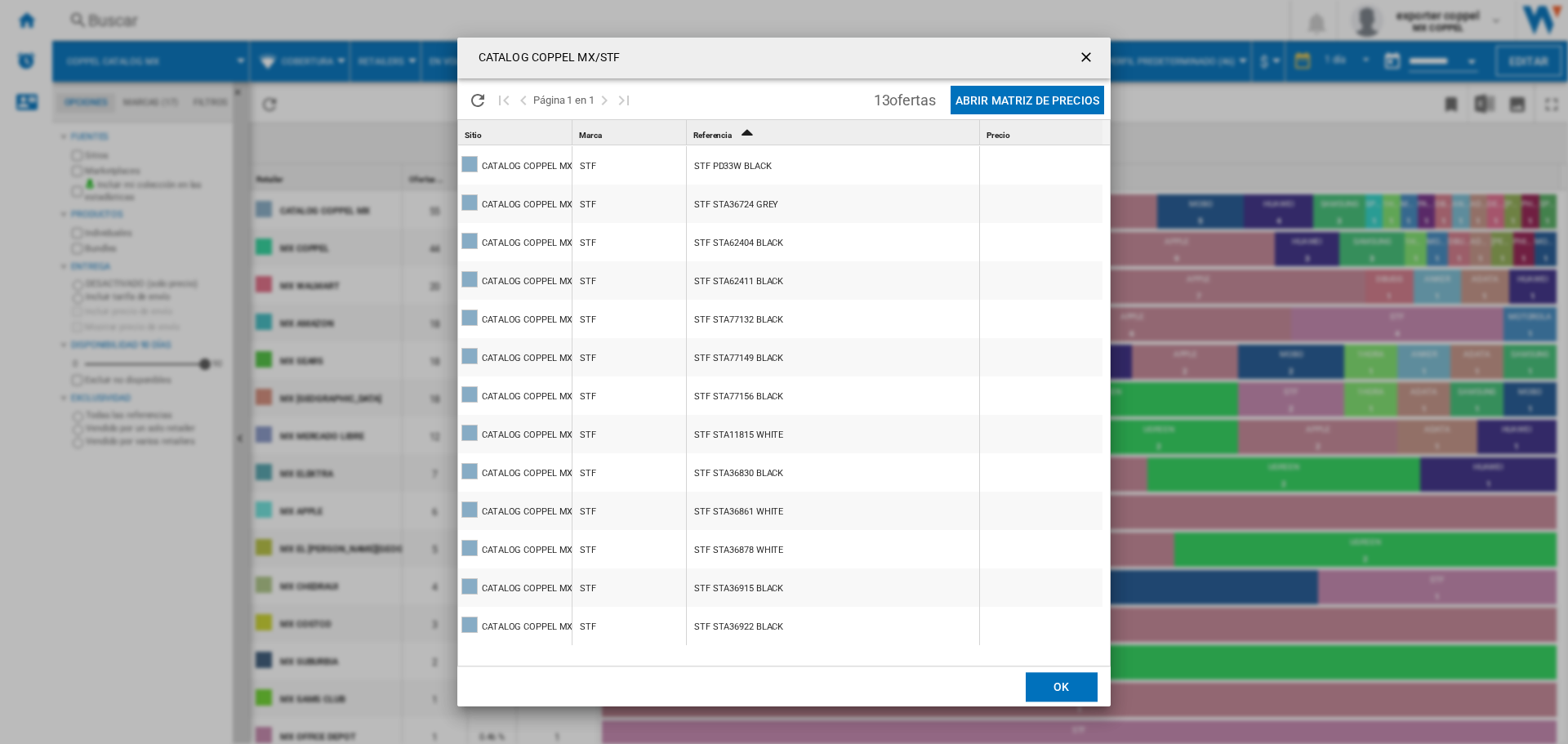
drag, startPoint x: 696, startPoint y: 166, endPoint x: 769, endPoint y: 166, distance: 73.0
click at [769, 166] on div "STF PD33W BLACK" at bounding box center [732, 166] width 77 height 37
click at [1059, 685] on button "OK" at bounding box center [1061, 686] width 72 height 29
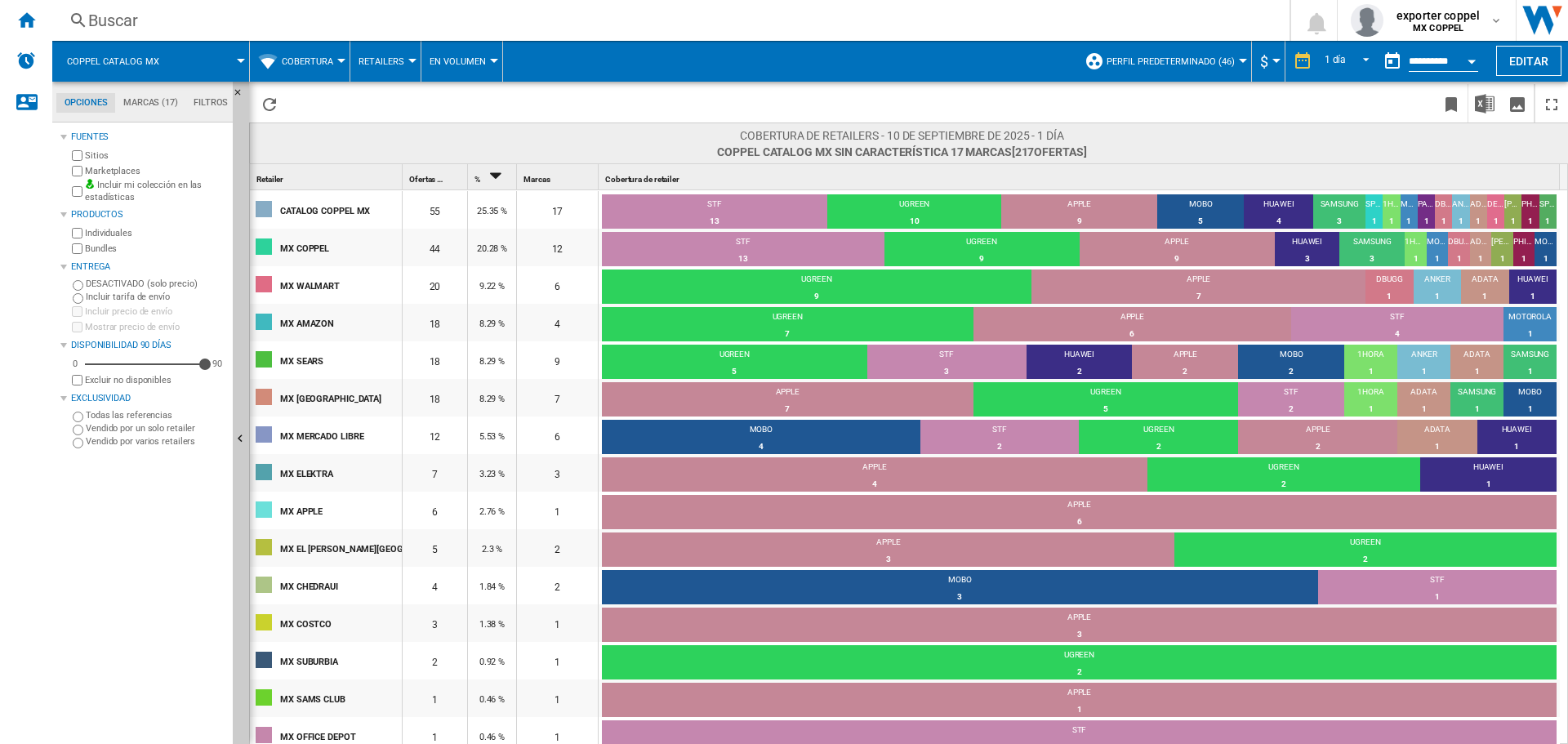
click at [324, 70] on button "Cobertura" at bounding box center [311, 61] width 60 height 41
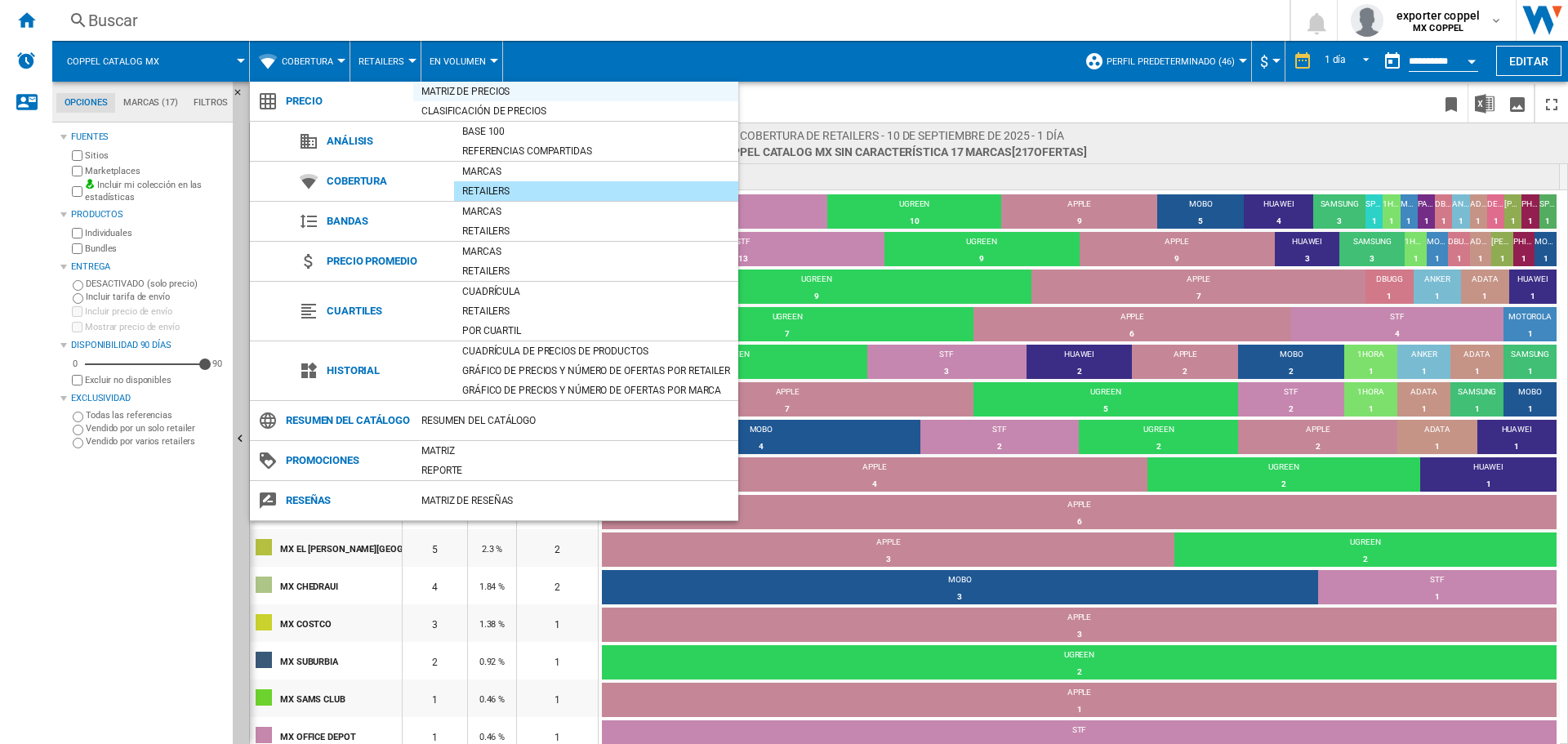
click at [441, 97] on div "Matriz de precios" at bounding box center [575, 92] width 325 height 17
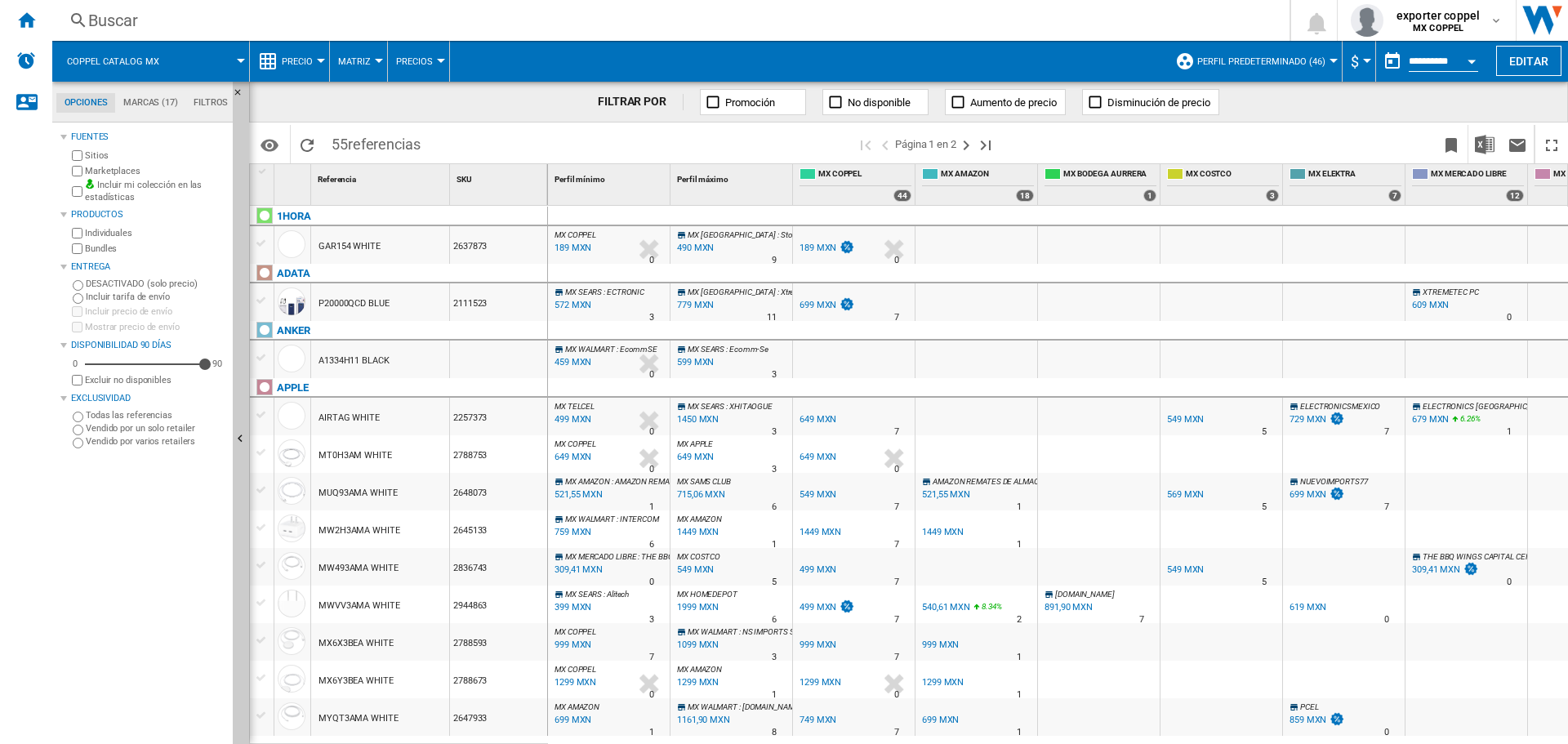
drag, startPoint x: 526, startPoint y: 683, endPoint x: 528, endPoint y: 719, distance: 36.1
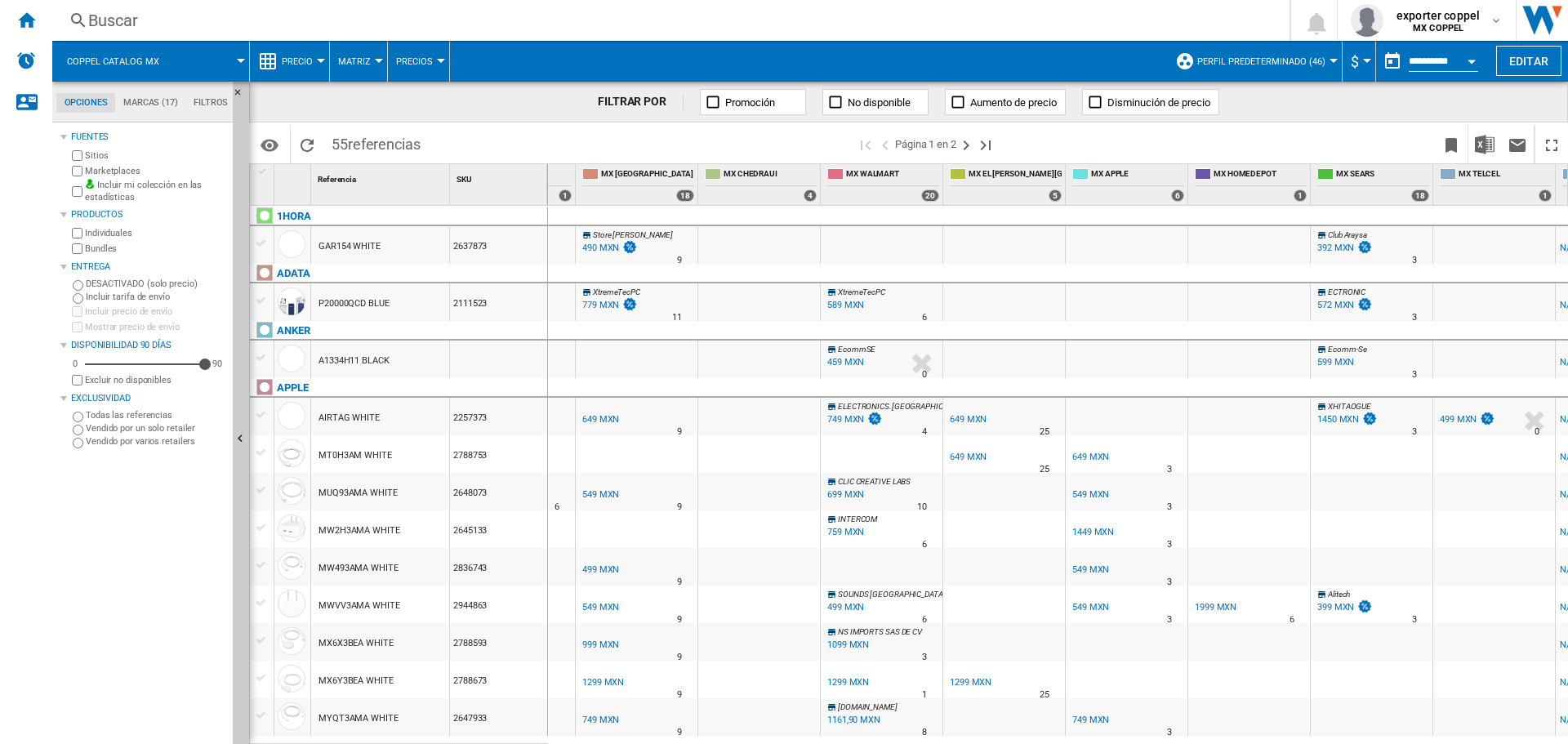
scroll to position [0, 1138]
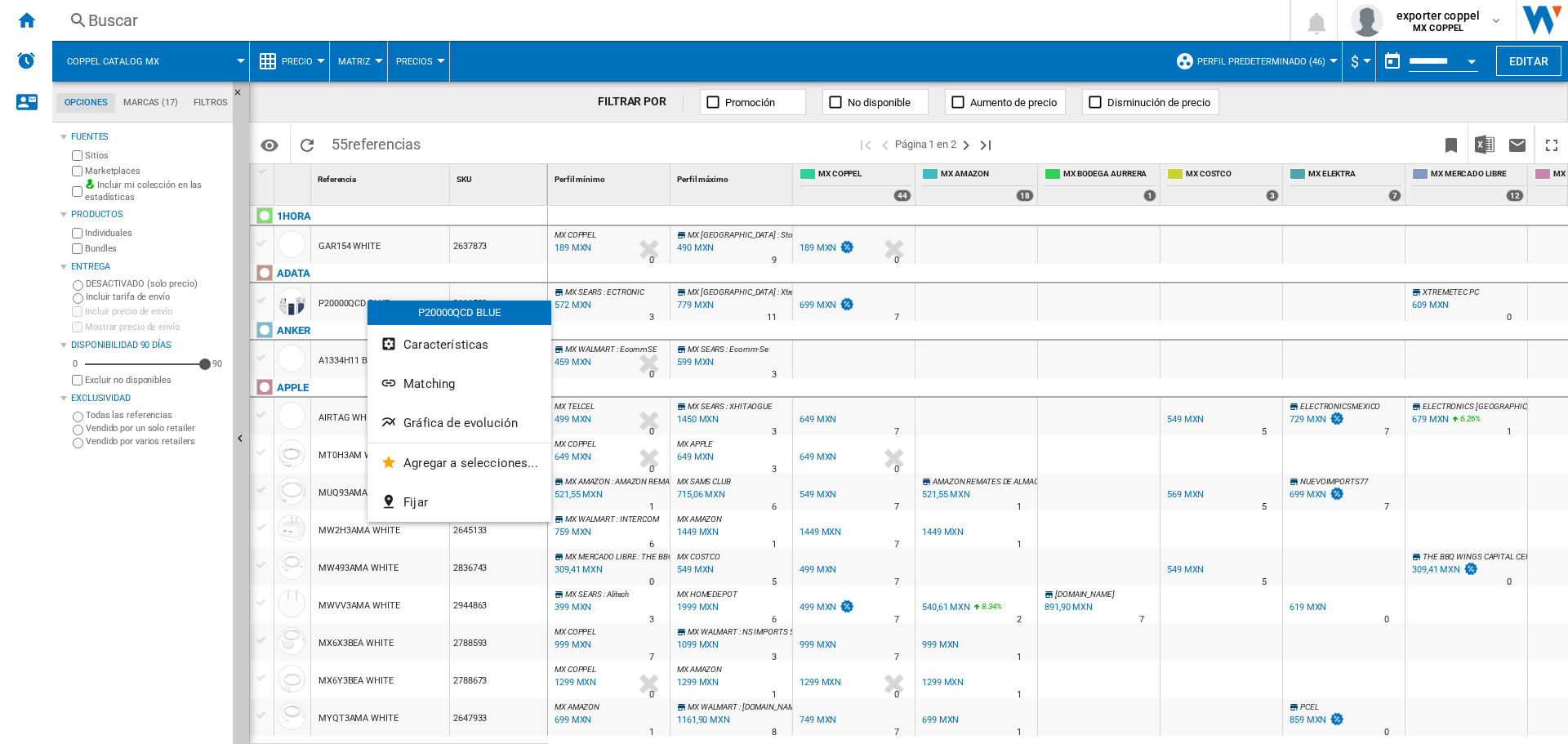
drag, startPoint x: 343, startPoint y: 418, endPoint x: 346, endPoint y: 409, distance: 9.5
click at [346, 409] on div at bounding box center [784, 372] width 1568 height 744
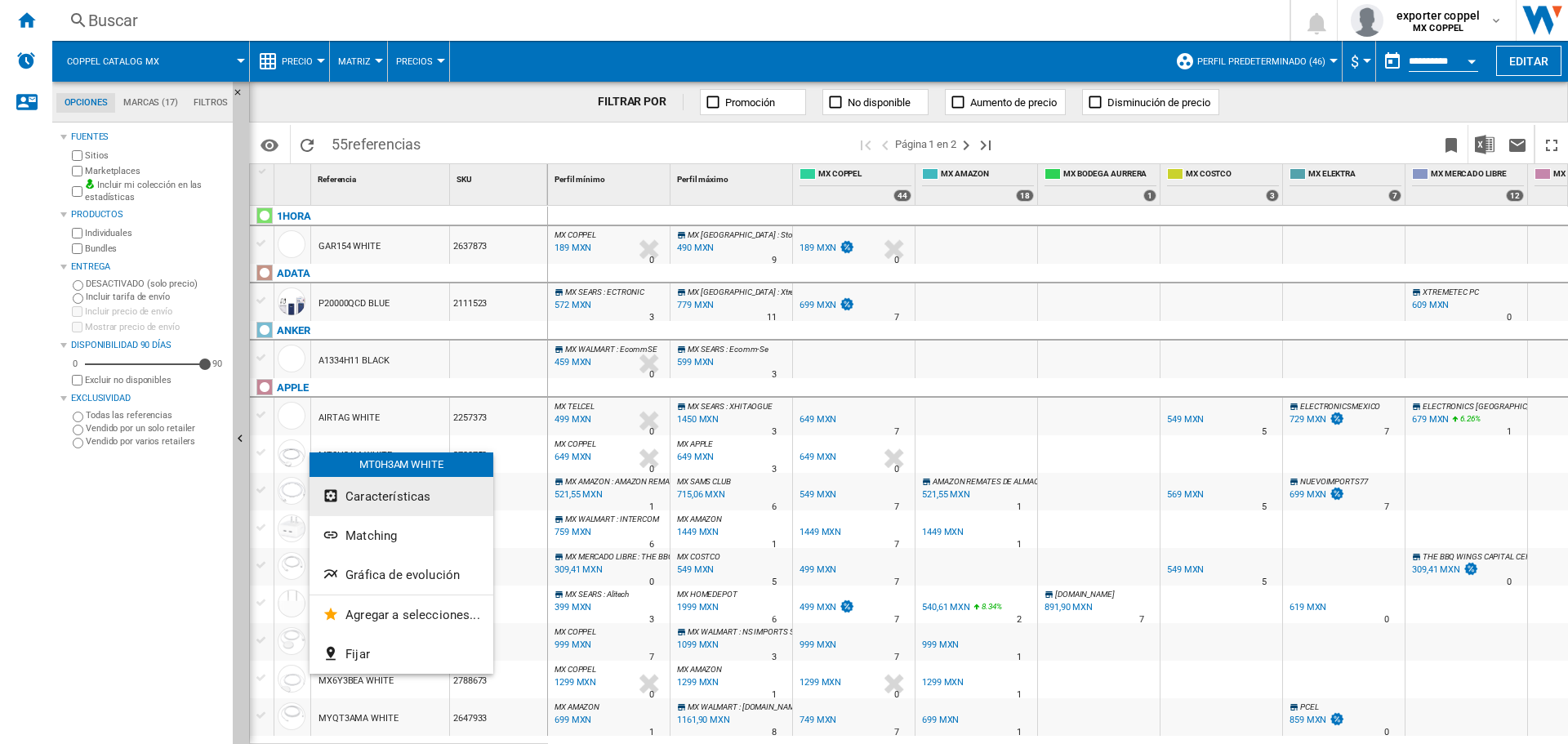
click at [352, 498] on span "Características" at bounding box center [388, 497] width 85 height 15
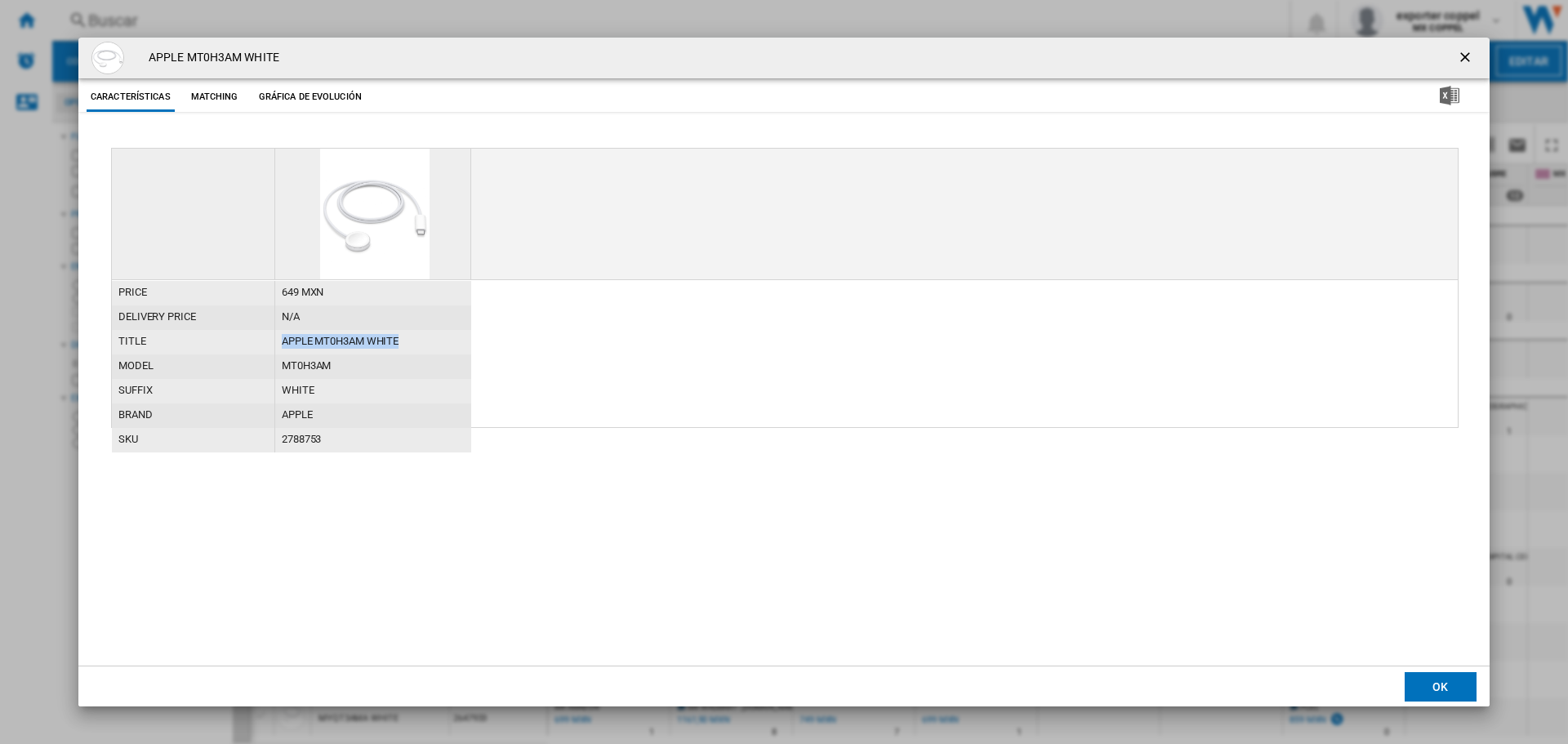
drag, startPoint x: 284, startPoint y: 340, endPoint x: 412, endPoint y: 335, distance: 128.1
click at [412, 335] on div "APPLE MT0H3AM WHITE" at bounding box center [373, 341] width 196 height 24
copy div "APPLE MT0H3AM WHITE"
